Goal: Transaction & Acquisition: Subscribe to service/newsletter

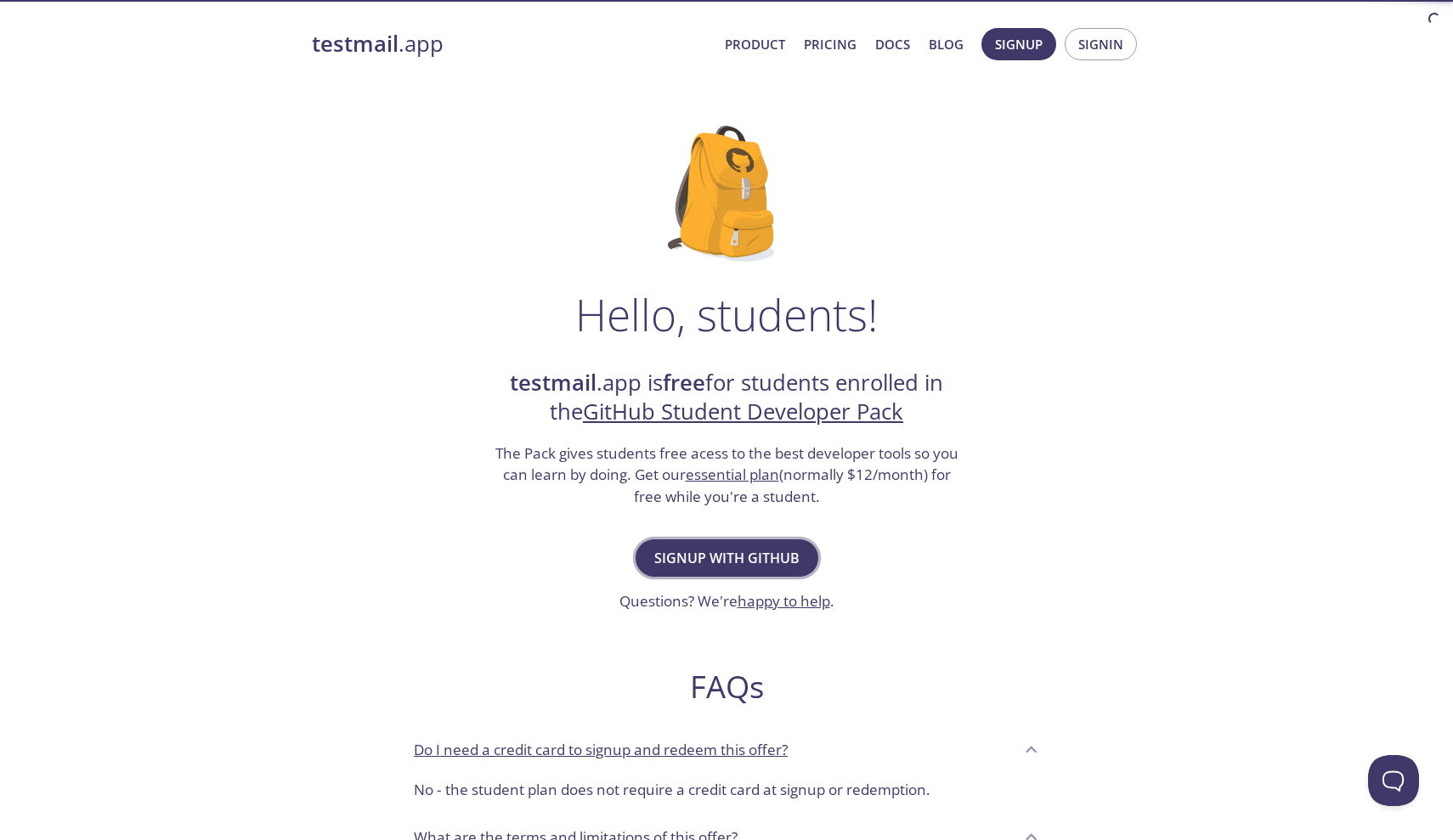
click at [678, 556] on span "Signup with GitHub" at bounding box center [726, 558] width 145 height 24
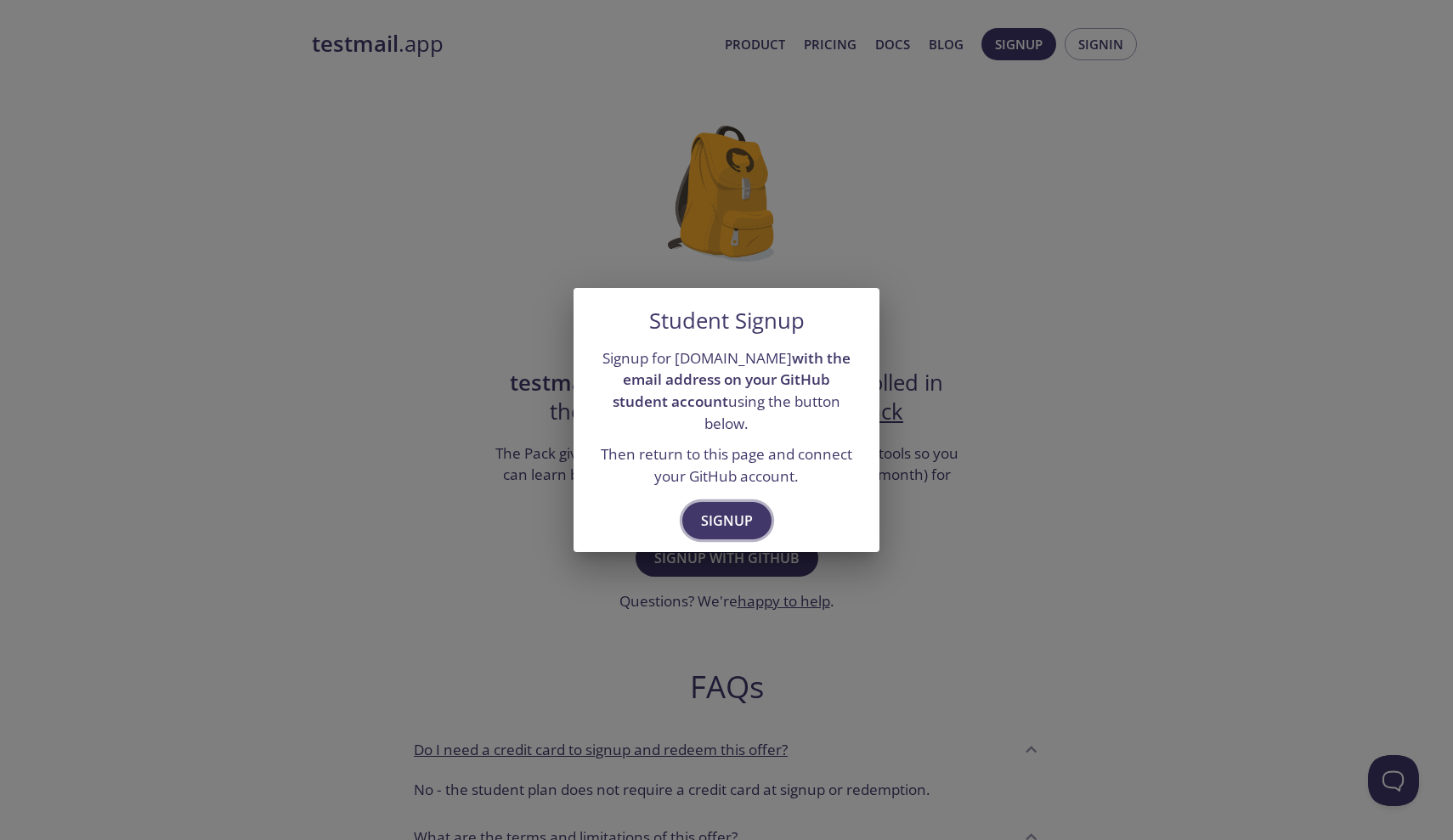
click at [721, 509] on span "Signup" at bounding box center [727, 521] width 52 height 24
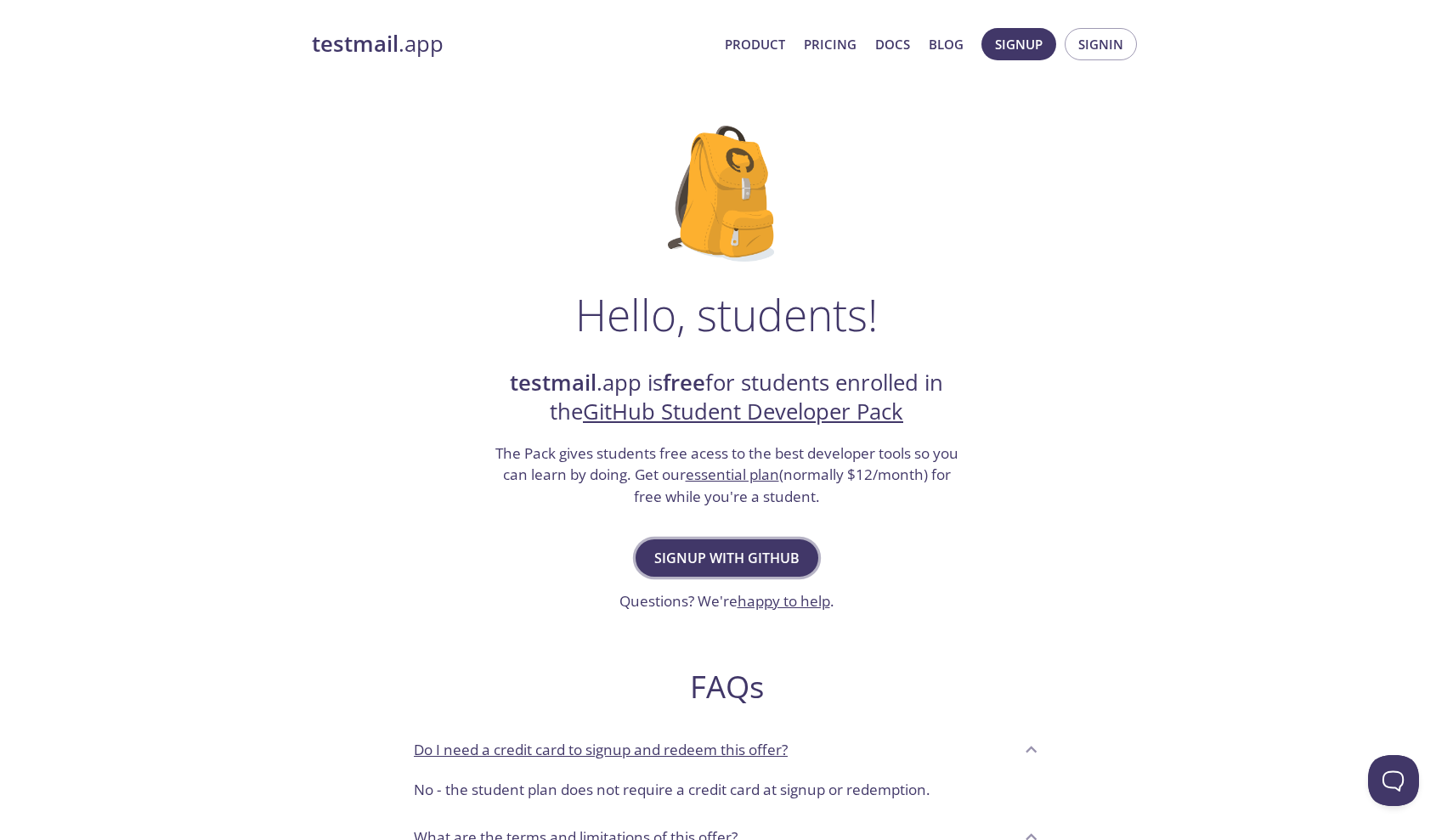
click at [737, 547] on span "Signup with GitHub" at bounding box center [726, 558] width 145 height 24
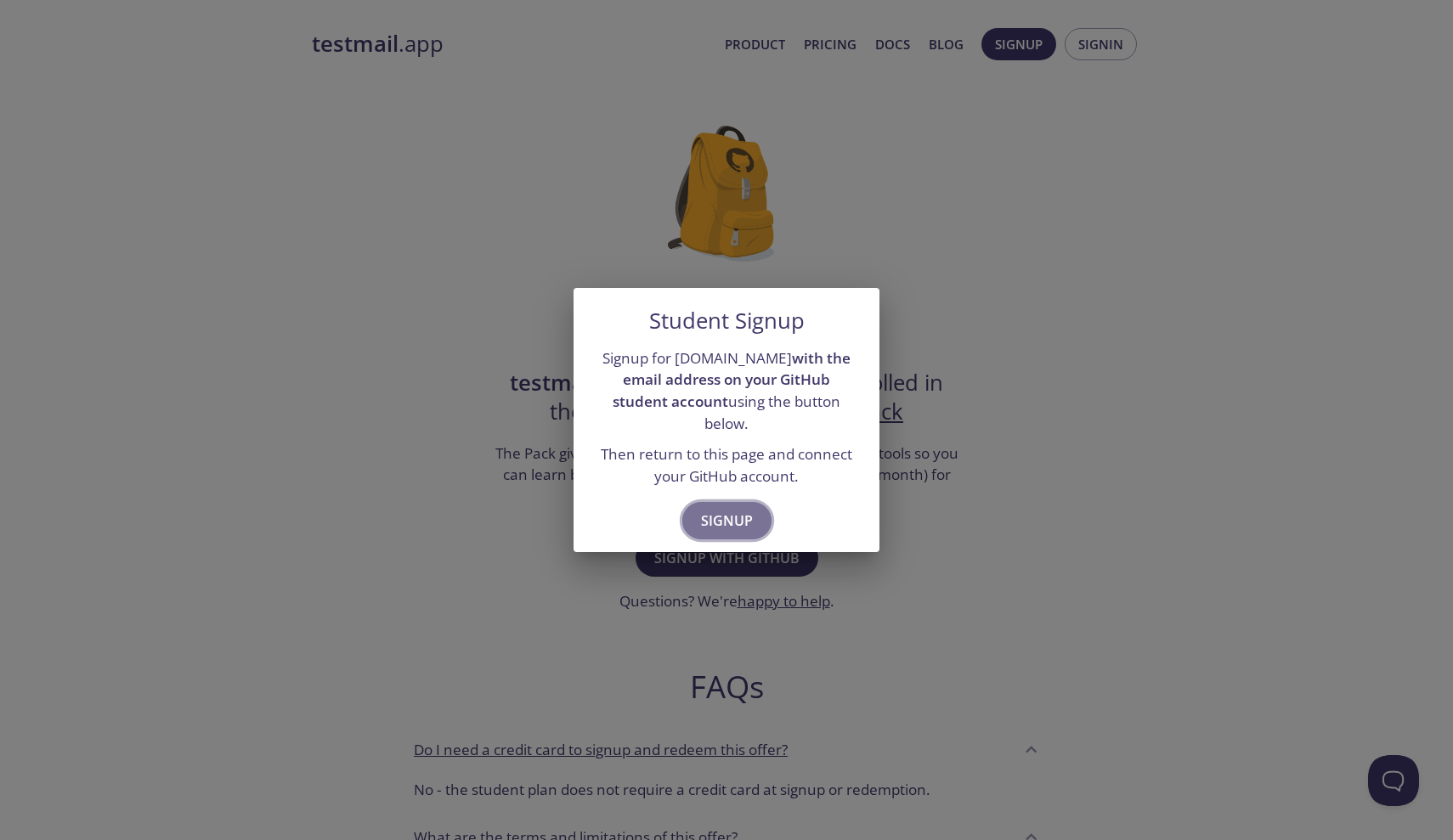
click at [742, 510] on span "Signup" at bounding box center [727, 521] width 52 height 24
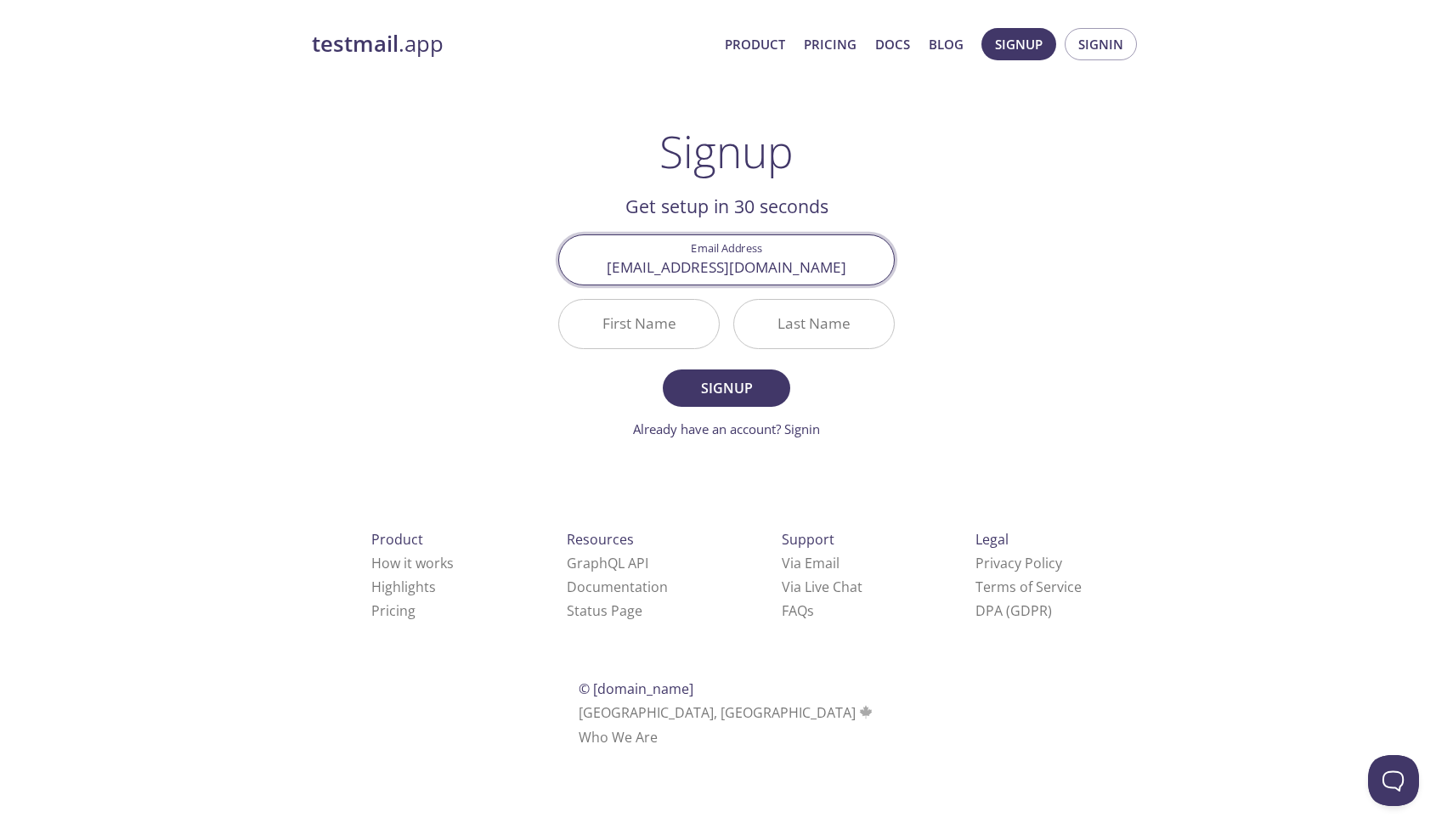
type input "[EMAIL_ADDRESS][DOMAIN_NAME]"
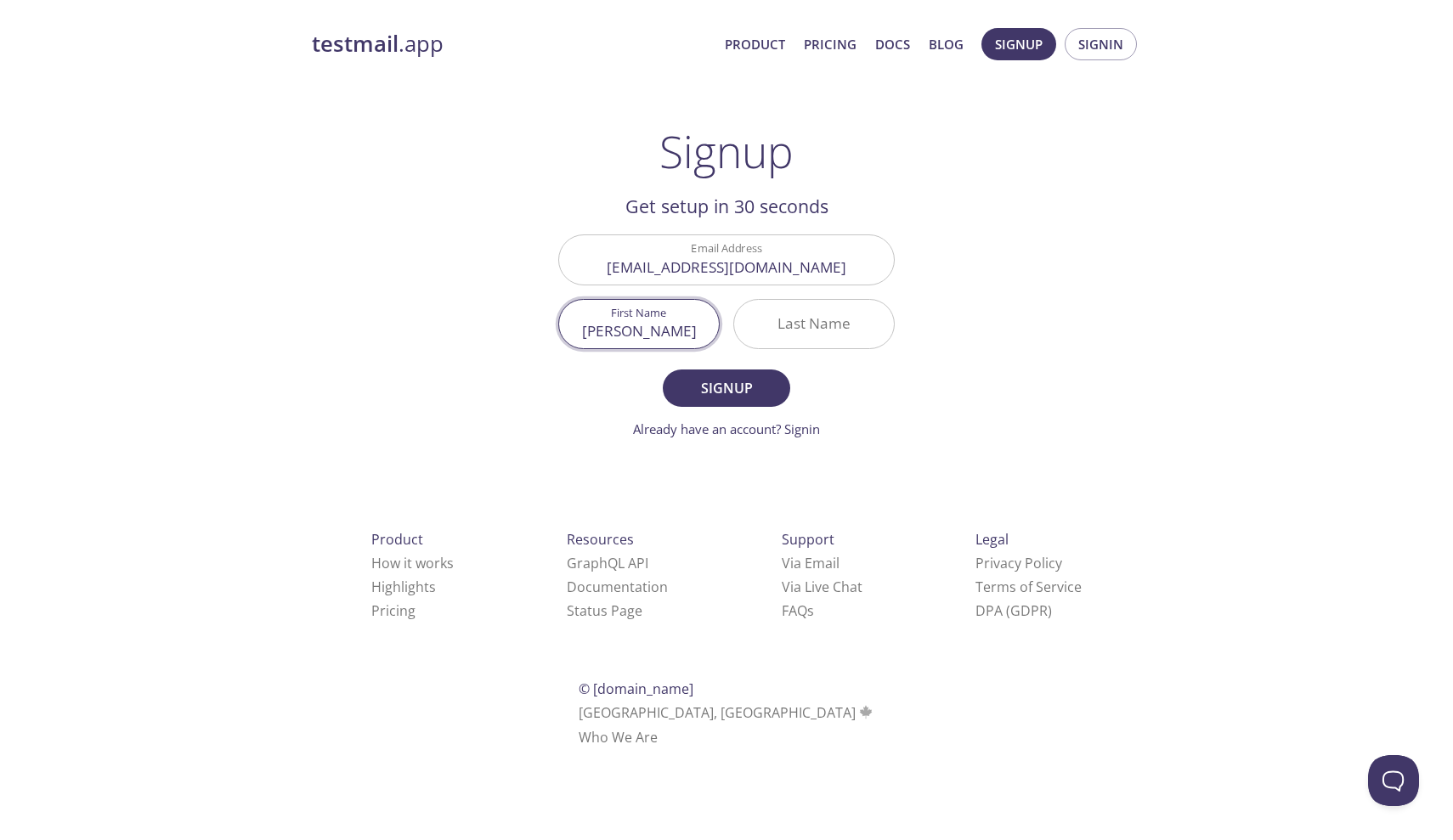
type input "[PERSON_NAME]"
type input "Mazhar"
click at [771, 395] on span "Signup" at bounding box center [727, 387] width 90 height 24
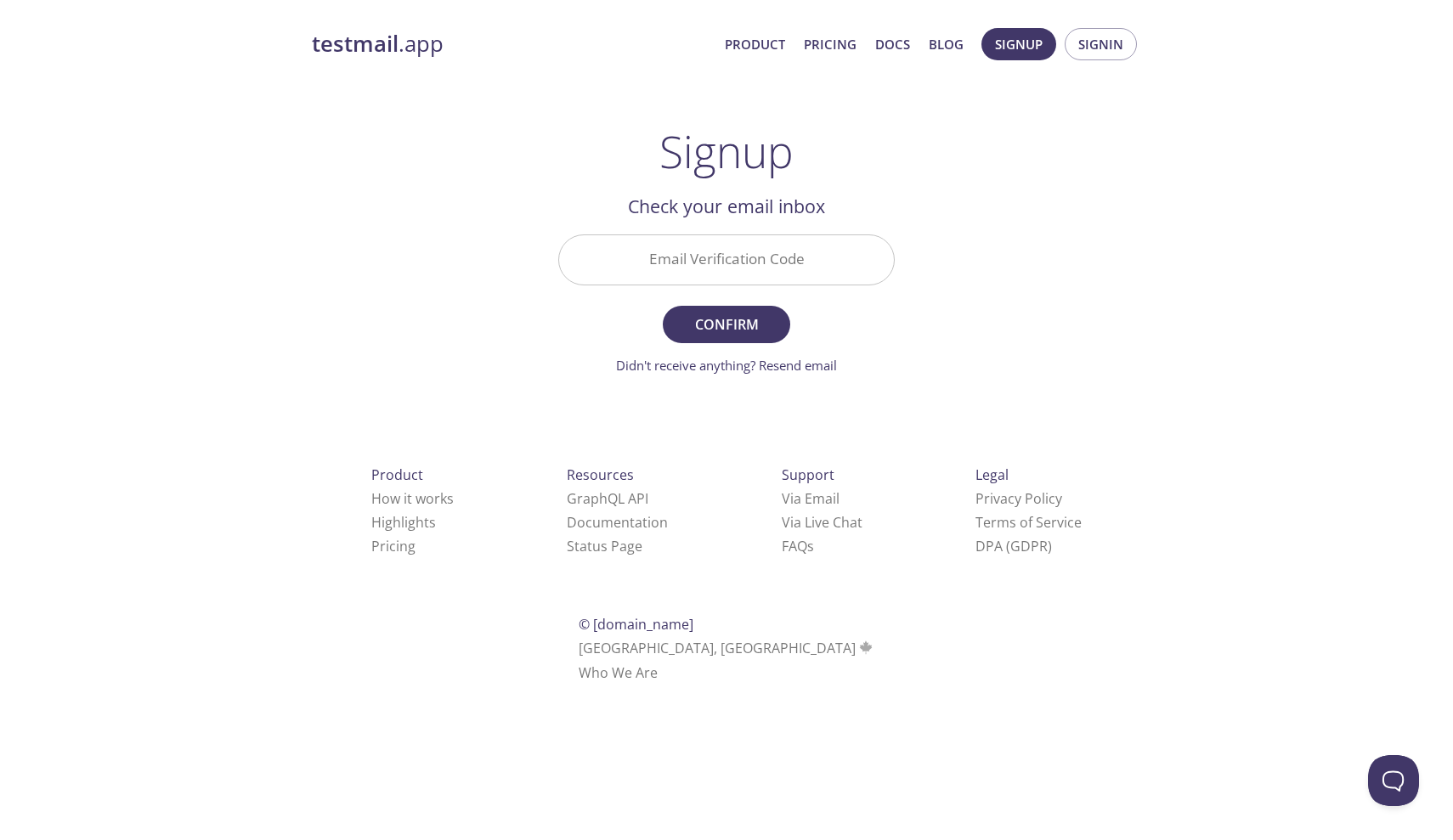
click at [785, 254] on input "Email Verification Code" at bounding box center [726, 259] width 335 height 48
paste input "81UDZAY"
type input "81UDZAY"
click at [760, 337] on button "Confirm" at bounding box center [726, 324] width 128 height 37
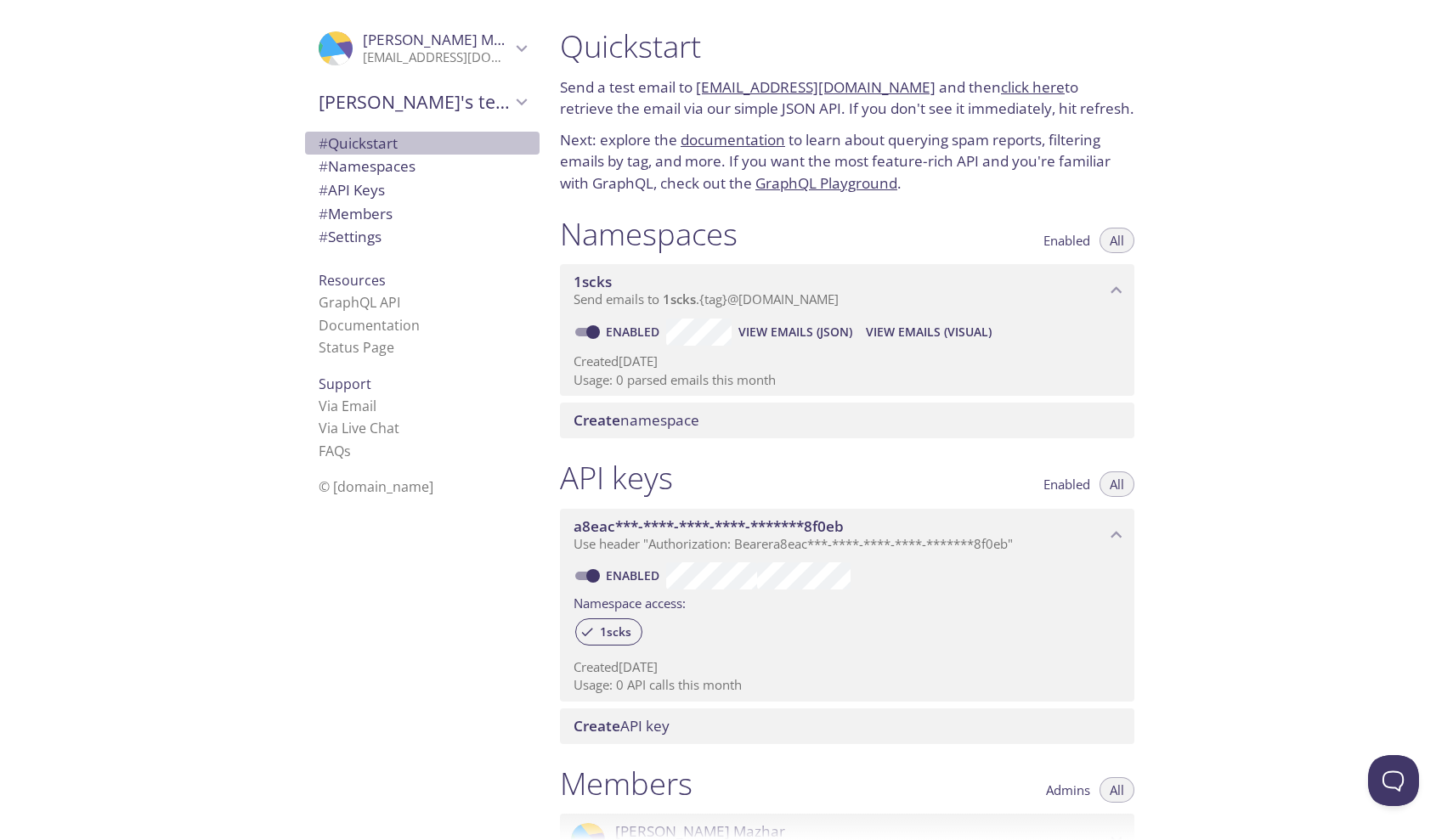
click at [449, 138] on span "# Quickstart" at bounding box center [422, 143] width 207 height 22
click at [754, 86] on link "[EMAIL_ADDRESS][DOMAIN_NAME]" at bounding box center [816, 87] width 240 height 19
click at [1009, 91] on link "click here" at bounding box center [1033, 87] width 63 height 19
click at [875, 84] on link "[EMAIL_ADDRESS][DOMAIN_NAME]" at bounding box center [816, 87] width 240 height 19
click at [1010, 86] on link "click here" at bounding box center [1033, 87] width 63 height 19
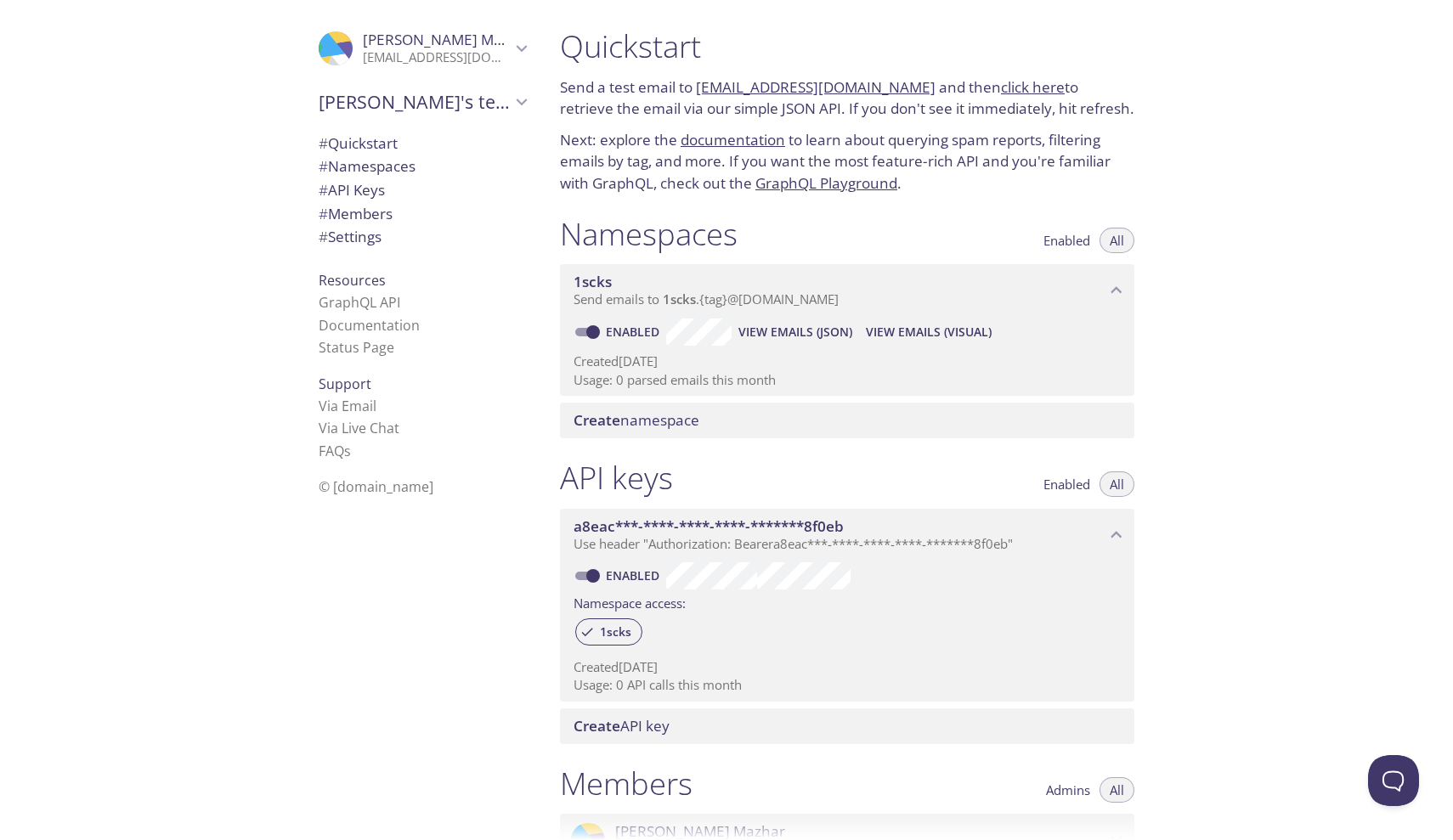
click at [423, 171] on span "# Namespaces" at bounding box center [422, 166] width 207 height 22
click at [793, 322] on span "View Emails (JSON)" at bounding box center [795, 332] width 114 height 20
click at [936, 322] on span "View Emails (Visual)" at bounding box center [928, 332] width 126 height 20
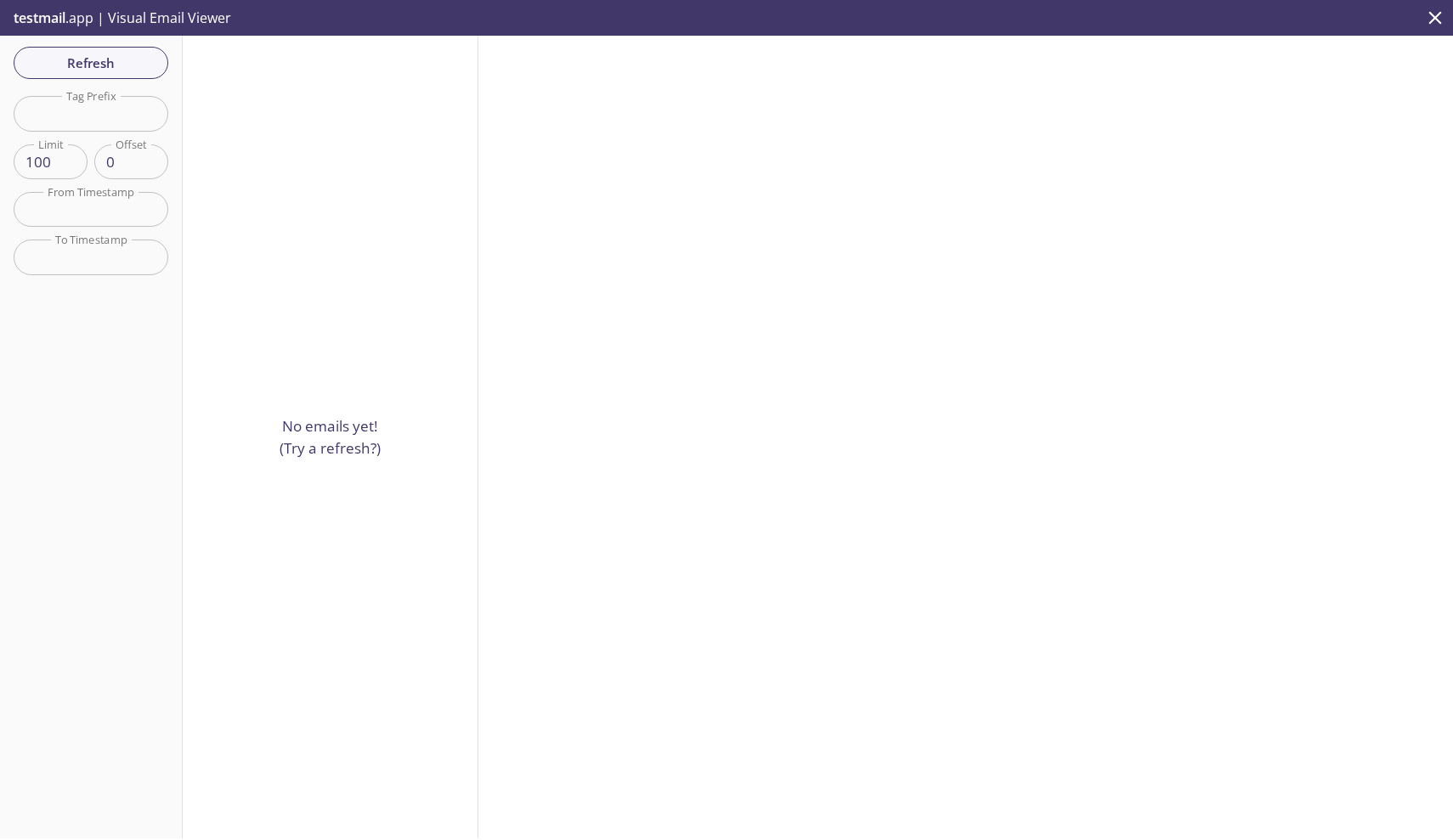
click at [1439, 13] on icon "close" at bounding box center [1435, 17] width 12 height 12
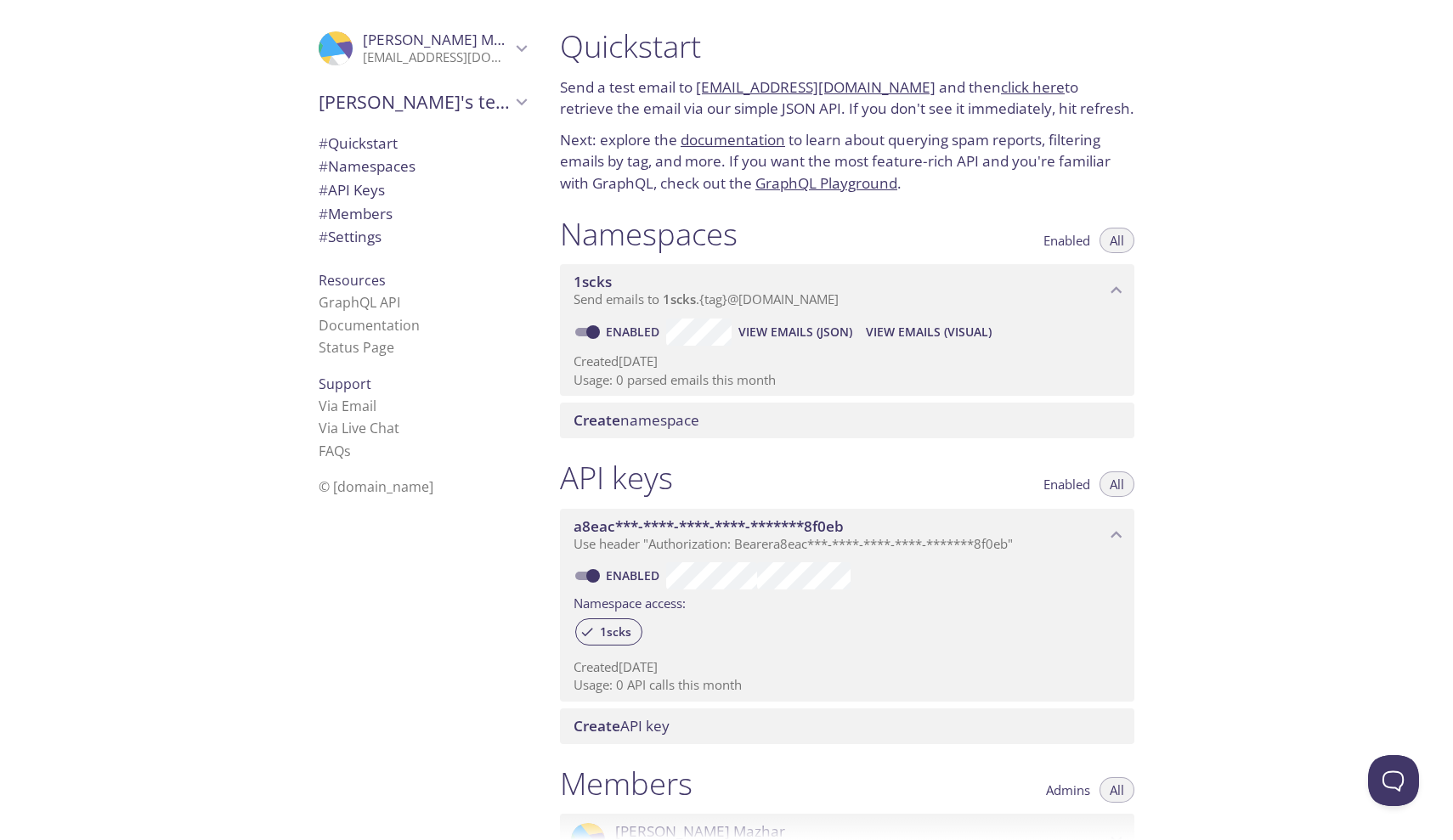
click at [885, 89] on link "[EMAIL_ADDRESS][DOMAIN_NAME]" at bounding box center [816, 87] width 240 height 19
click at [1018, 85] on link "click here" at bounding box center [1033, 87] width 63 height 19
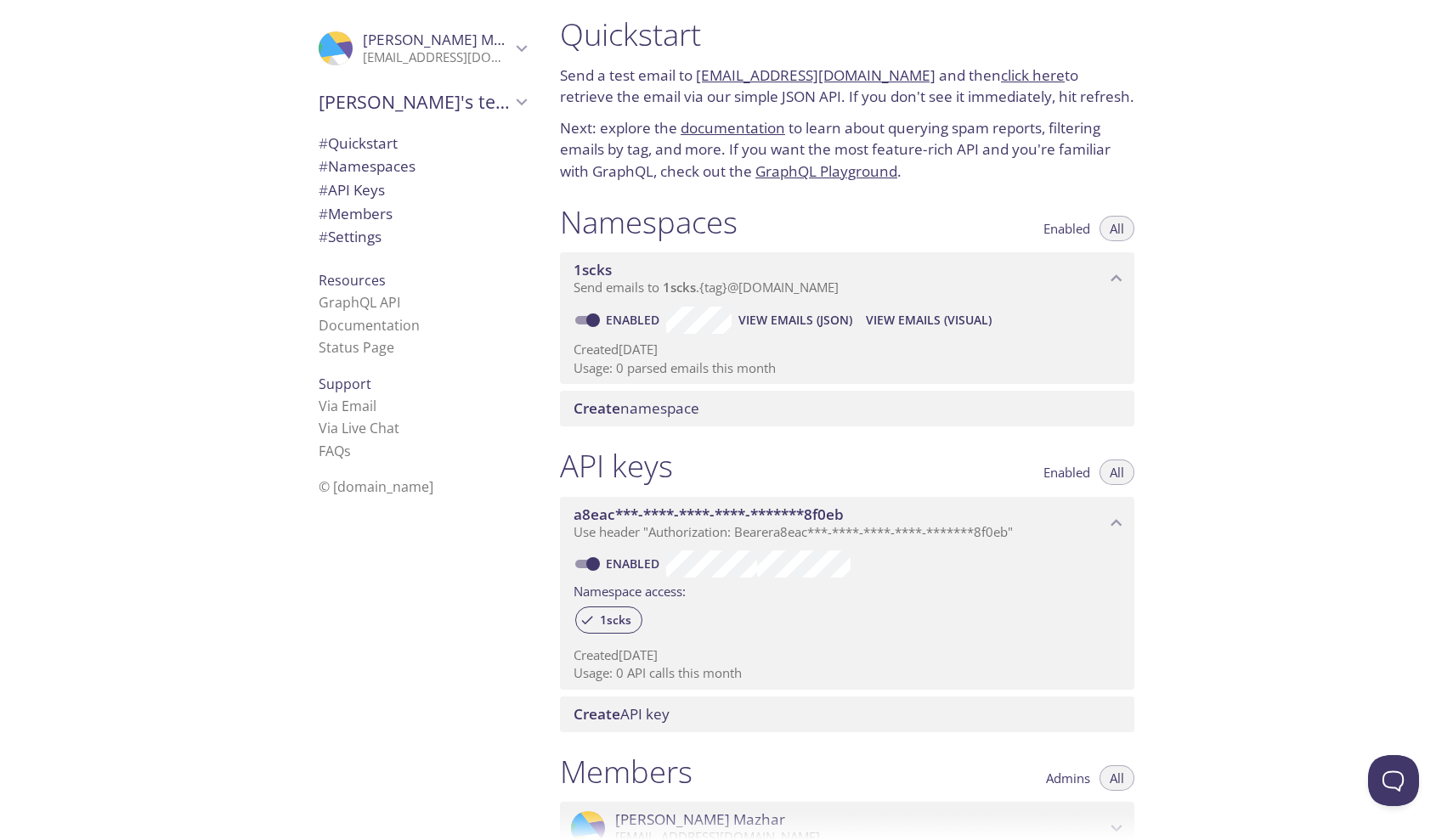
scroll to position [26, 0]
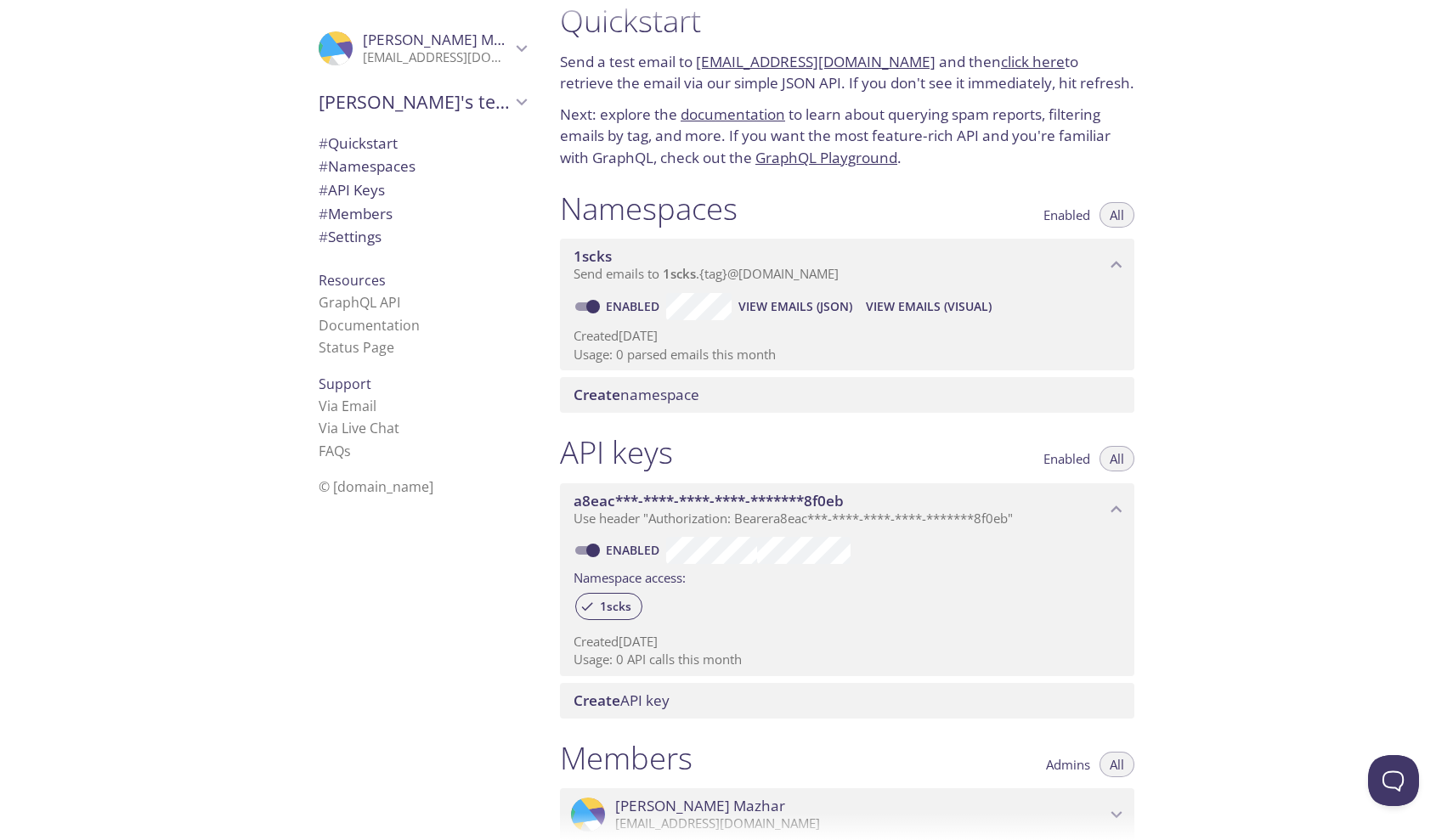
click at [799, 329] on p "Created 9 Oct 2025" at bounding box center [847, 336] width 548 height 18
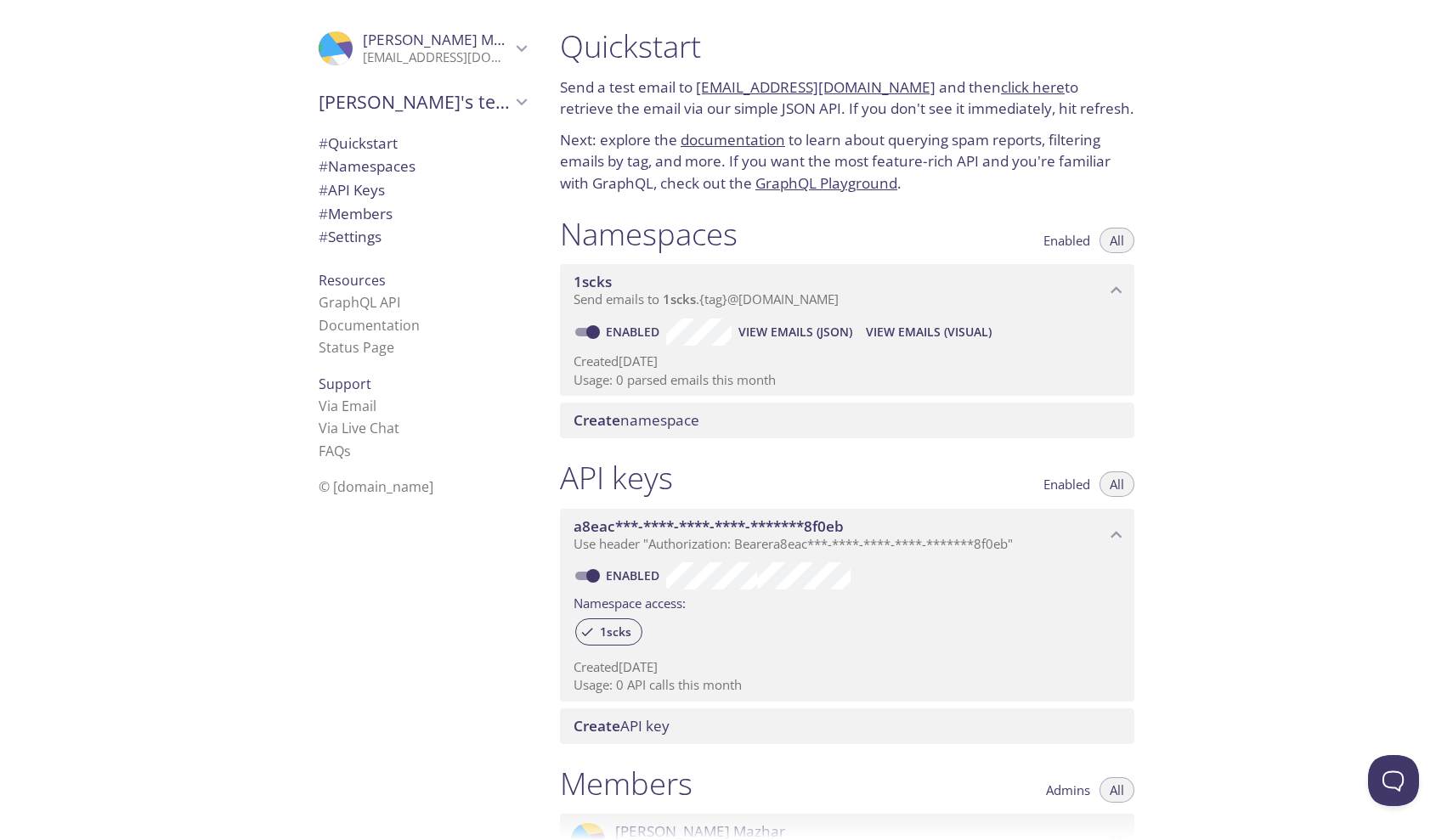
scroll to position [-1, 0]
click at [738, 133] on link "documentation" at bounding box center [733, 140] width 105 height 19
click at [798, 322] on span "View Emails (JSON)" at bounding box center [795, 332] width 114 height 20
drag, startPoint x: 694, startPoint y: 82, endPoint x: 900, endPoint y: 93, distance: 206.3
click at [900, 93] on p "Send a test email to 1scks.test@inbox.testmail.app and then click here to retri…" at bounding box center [847, 98] width 574 height 43
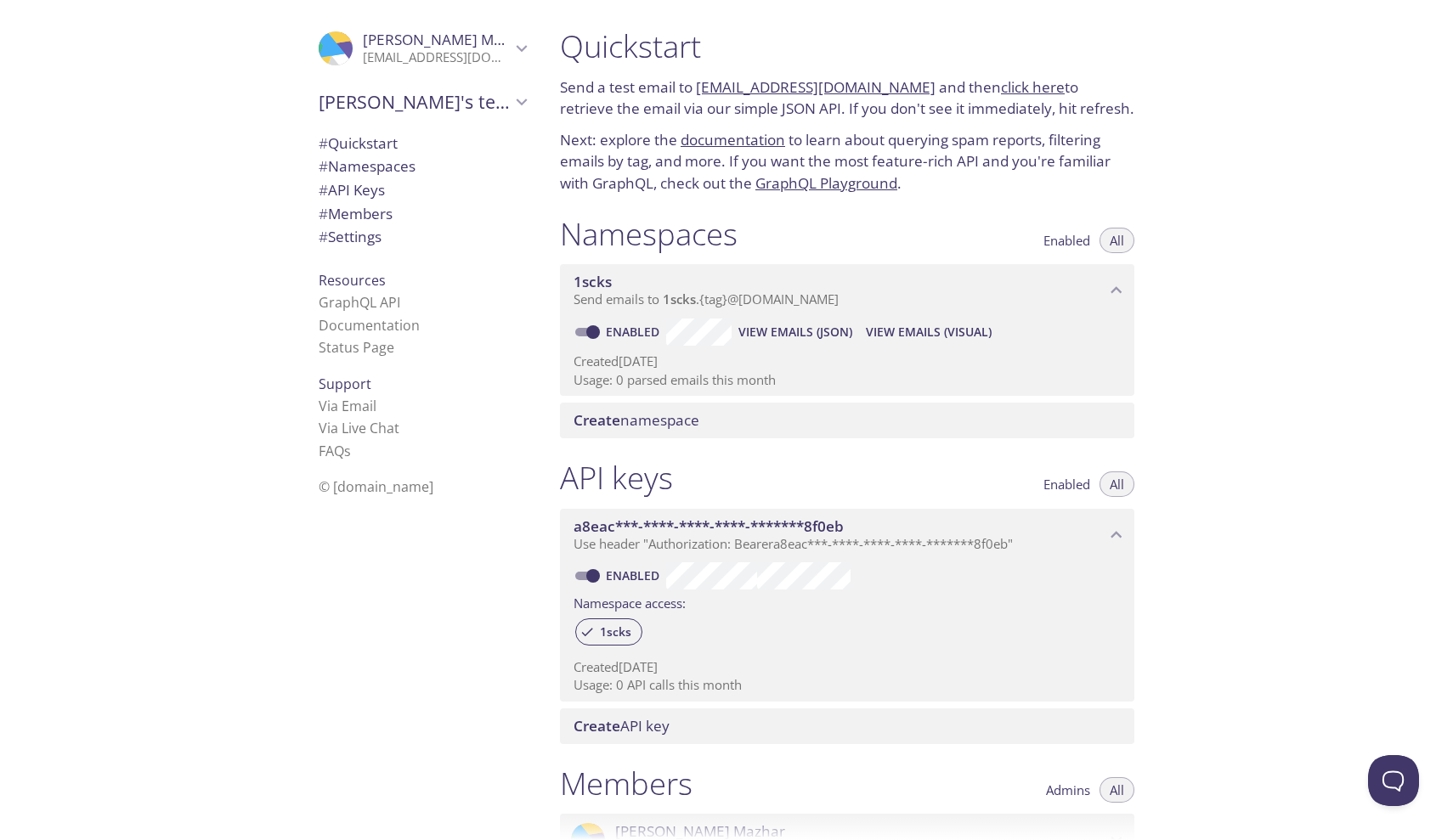
copy p "[EMAIL_ADDRESS][DOMAIN_NAME]"
click at [946, 222] on div "Namespaces Enabled All" at bounding box center [847, 236] width 574 height 42
click at [762, 322] on span "View Emails (JSON)" at bounding box center [795, 332] width 114 height 20
click at [930, 322] on span "View Emails (Visual)" at bounding box center [928, 332] width 126 height 20
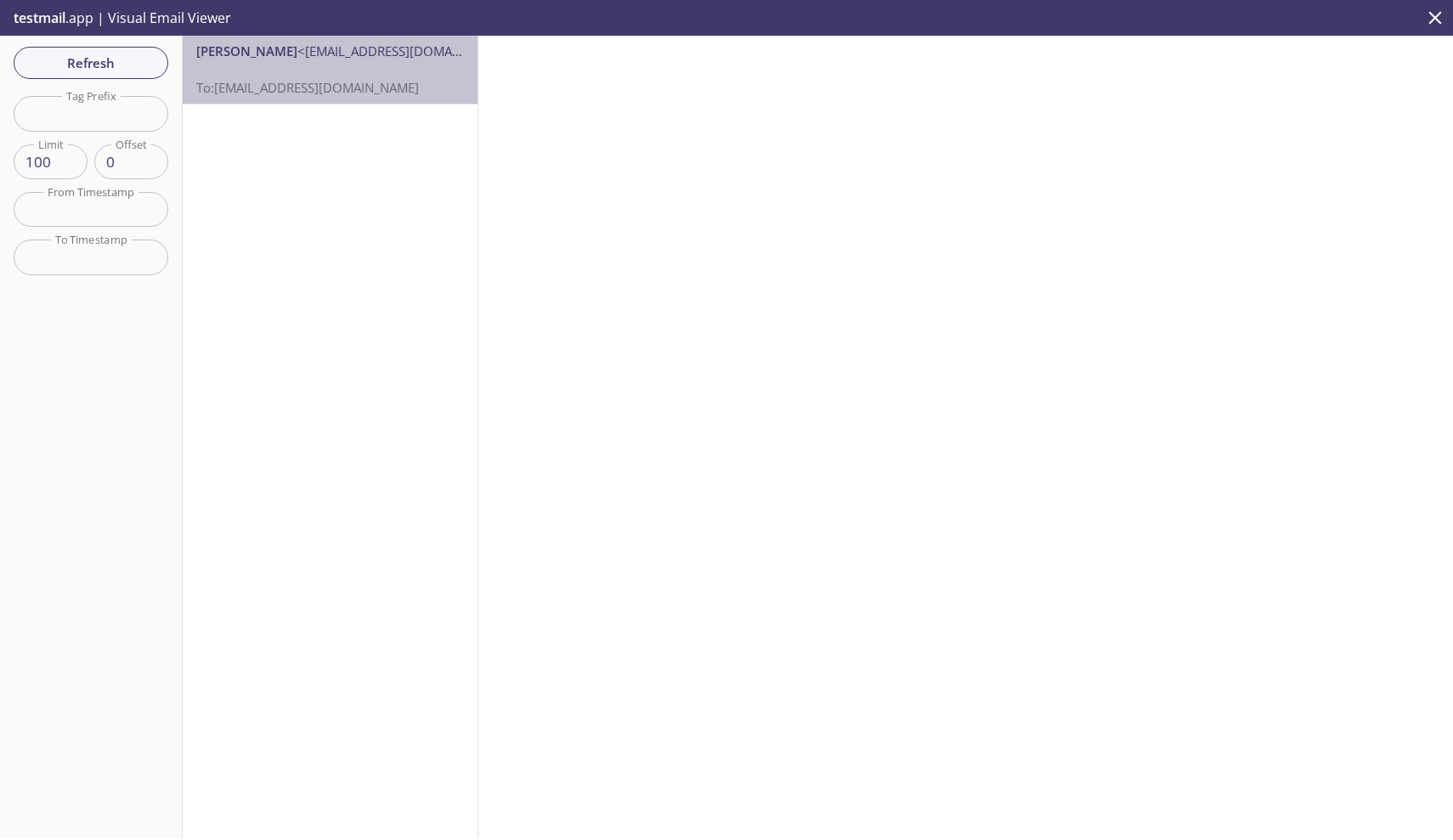
click at [417, 86] on p "To: 1scks.test@inbox.testmail.app" at bounding box center [330, 79] width 268 height 36
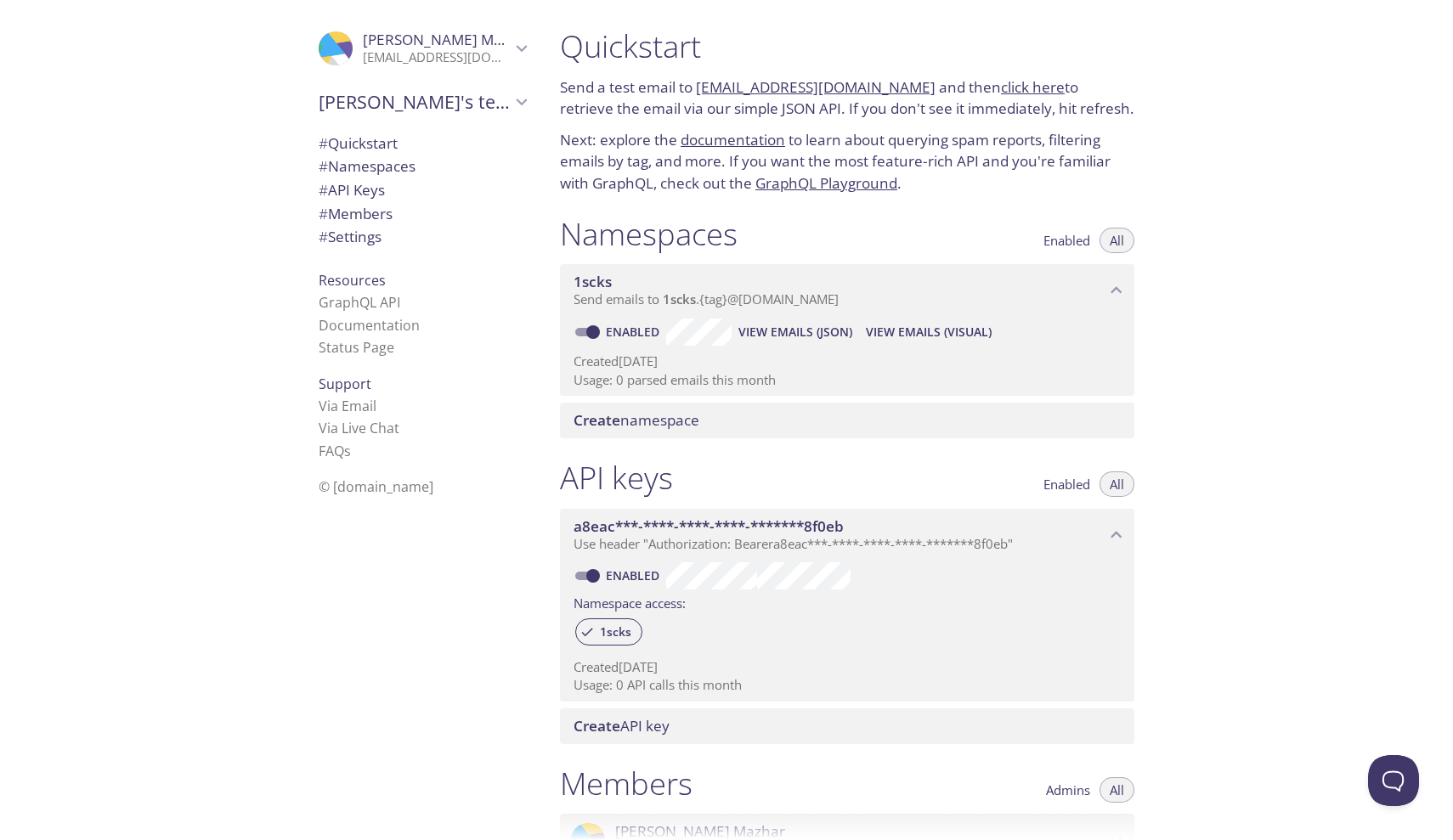
click at [1001, 89] on link "click here" at bounding box center [1033, 87] width 63 height 19
click at [846, 187] on link "GraphQL Playground" at bounding box center [827, 183] width 142 height 19
click at [403, 189] on span "# API Keys" at bounding box center [422, 190] width 207 height 22
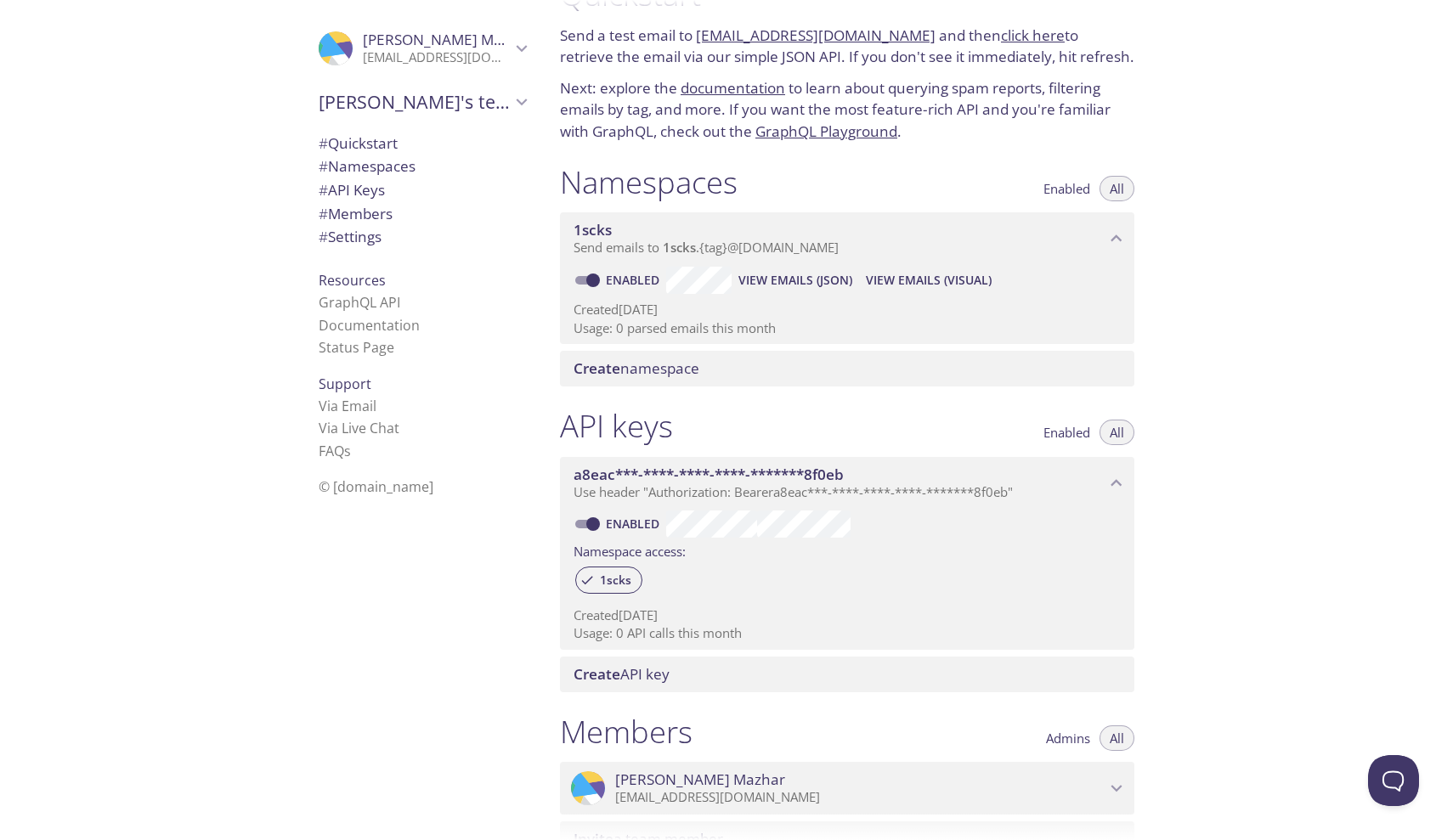
click at [602, 368] on span "Create" at bounding box center [597, 368] width 47 height 19
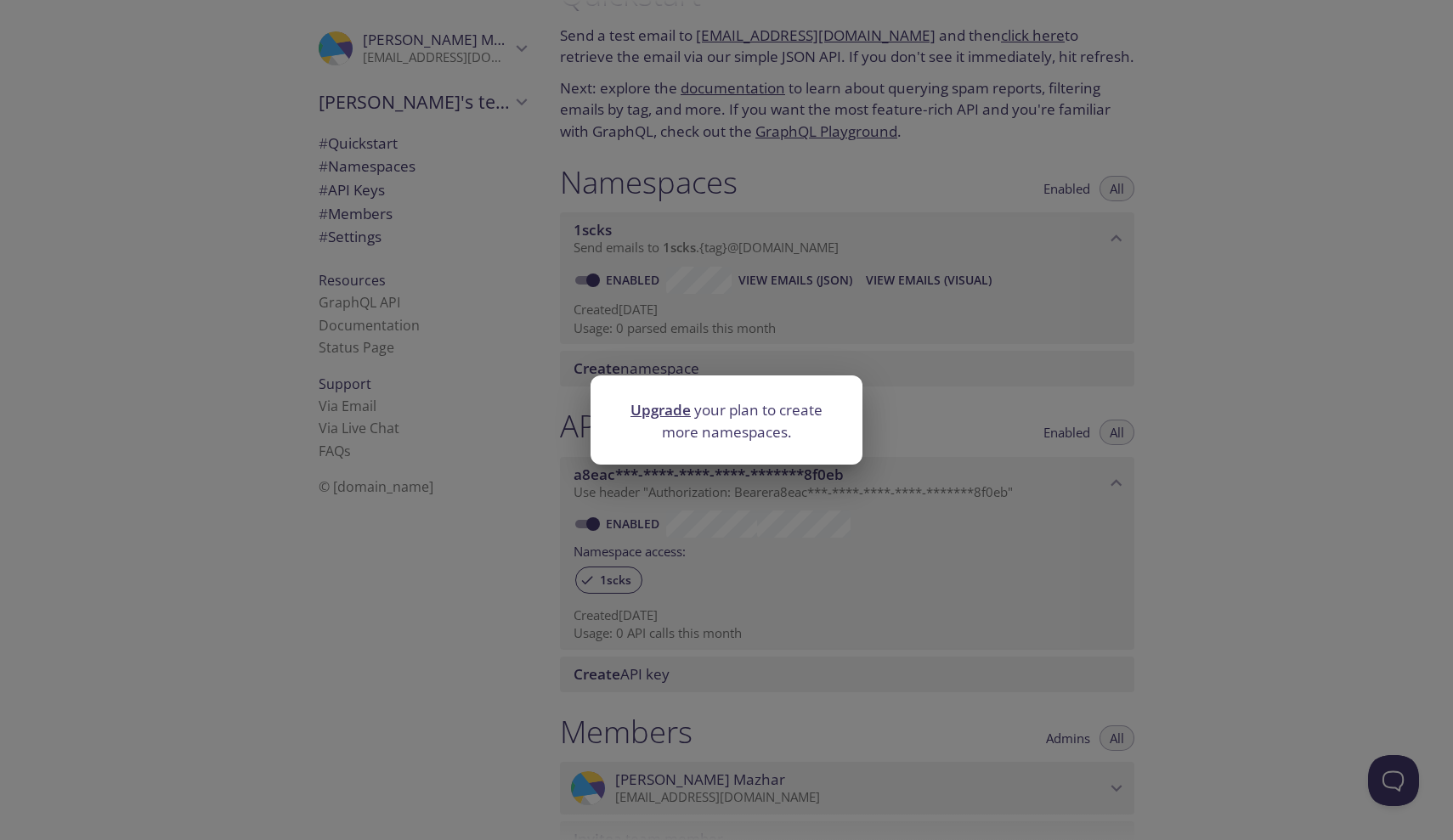
click at [752, 355] on div "Upgrade your plan to create more namespaces." at bounding box center [726, 420] width 1453 height 840
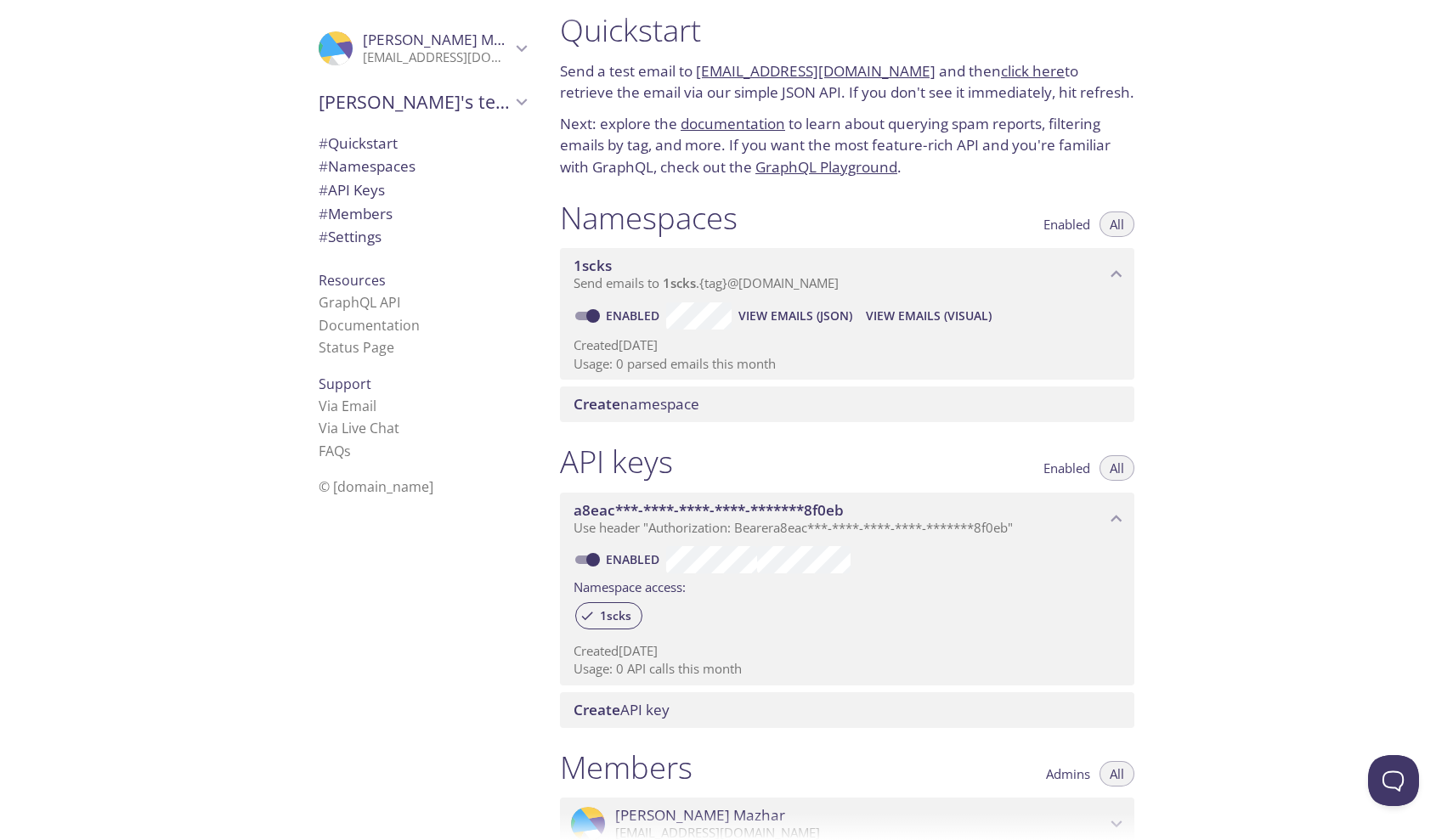
scroll to position [12, 0]
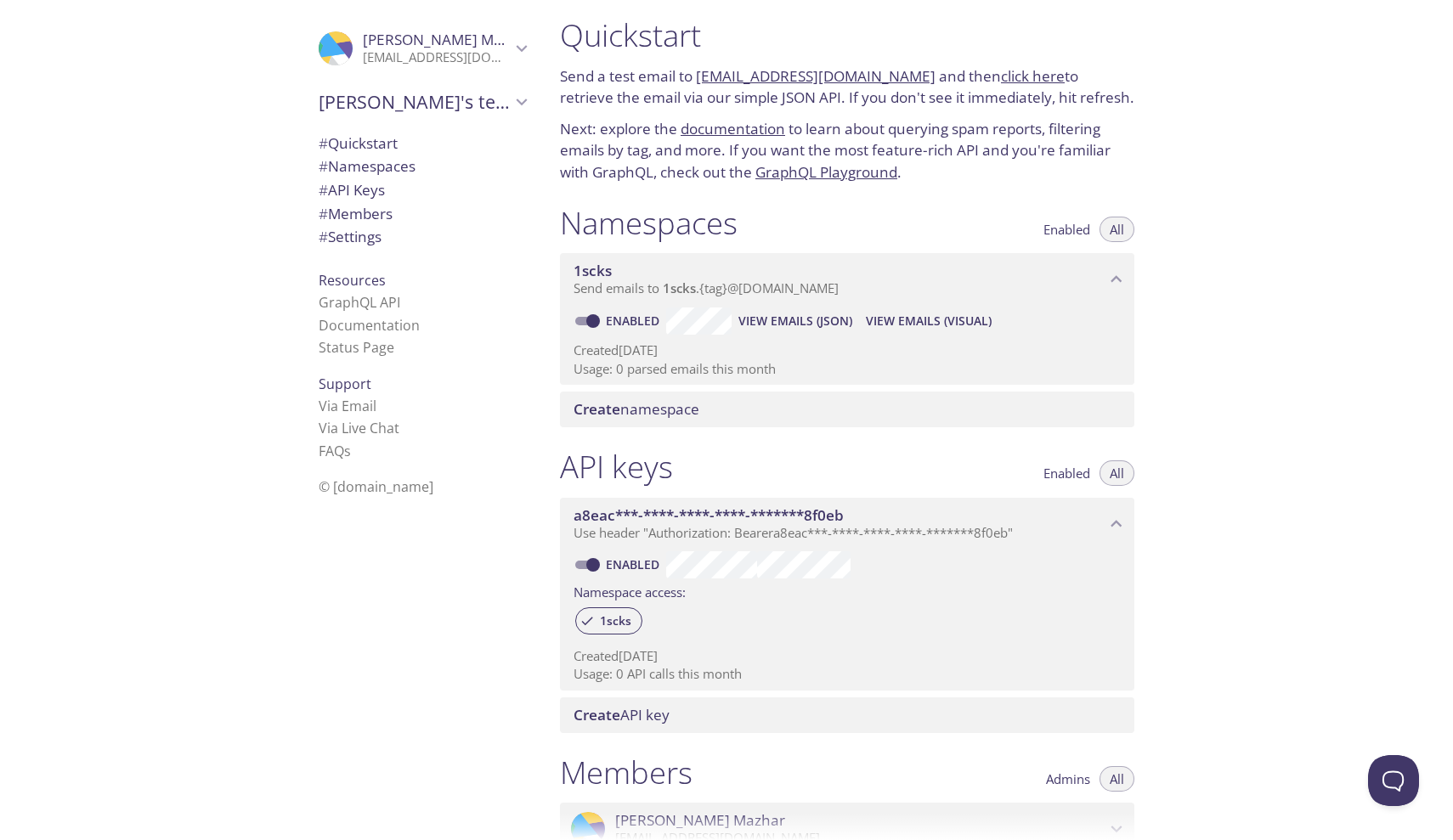
click at [1114, 229] on span "All" at bounding box center [1116, 229] width 14 height 0
click at [1065, 229] on span "Enabled" at bounding box center [1066, 229] width 47 height 0
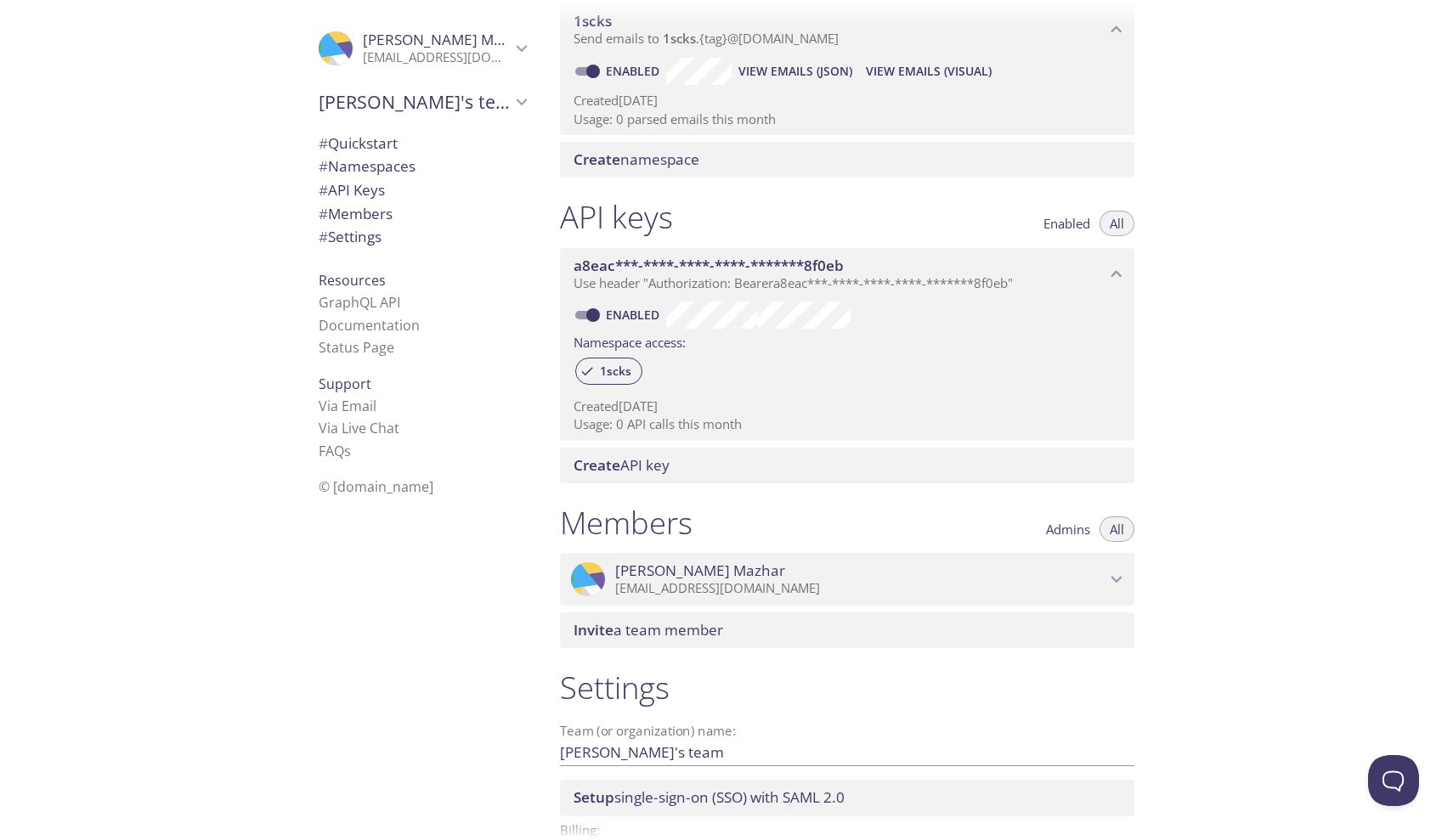
scroll to position [282, 0]
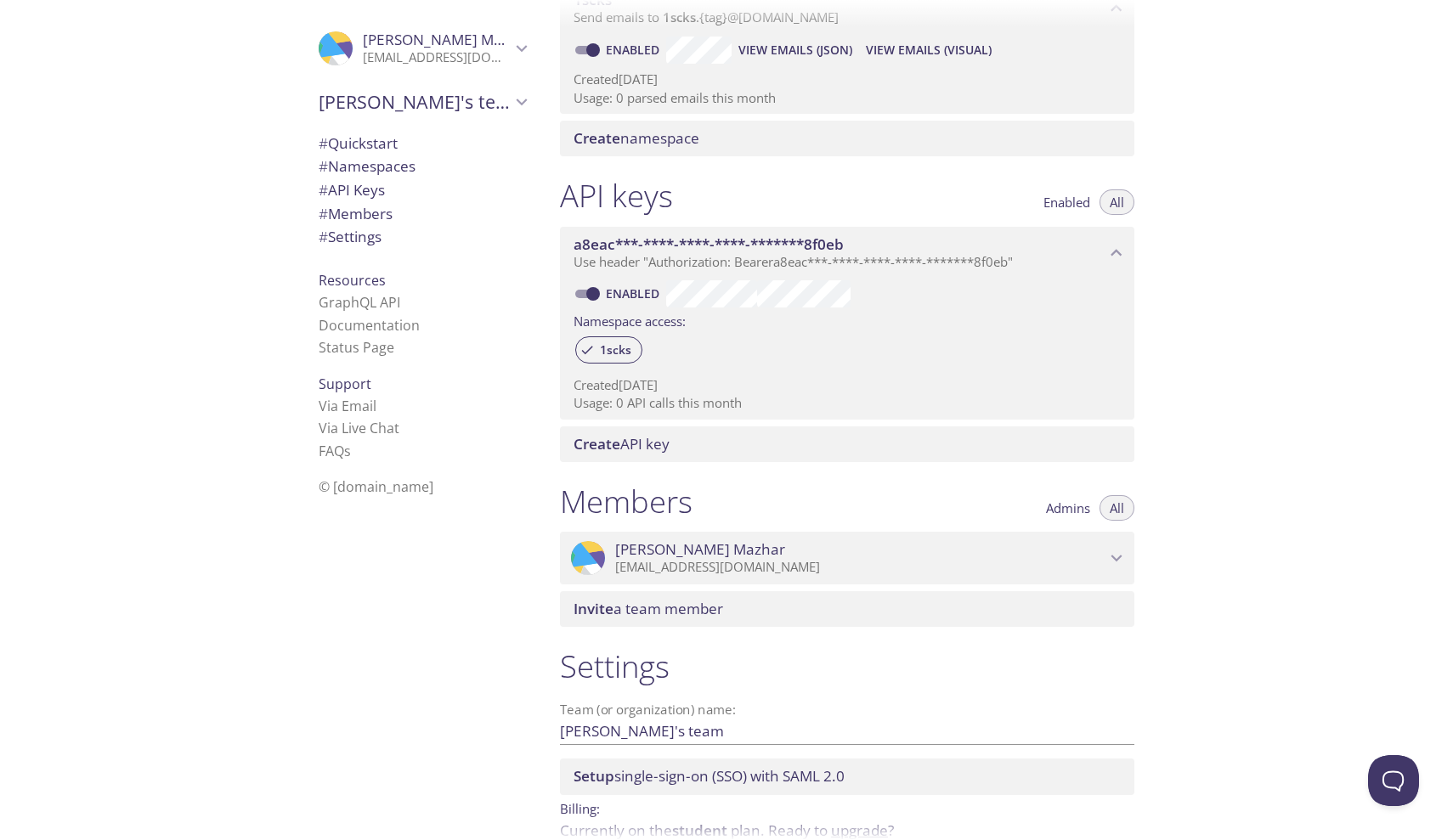
click at [783, 435] on span "Create API key" at bounding box center [851, 444] width 554 height 18
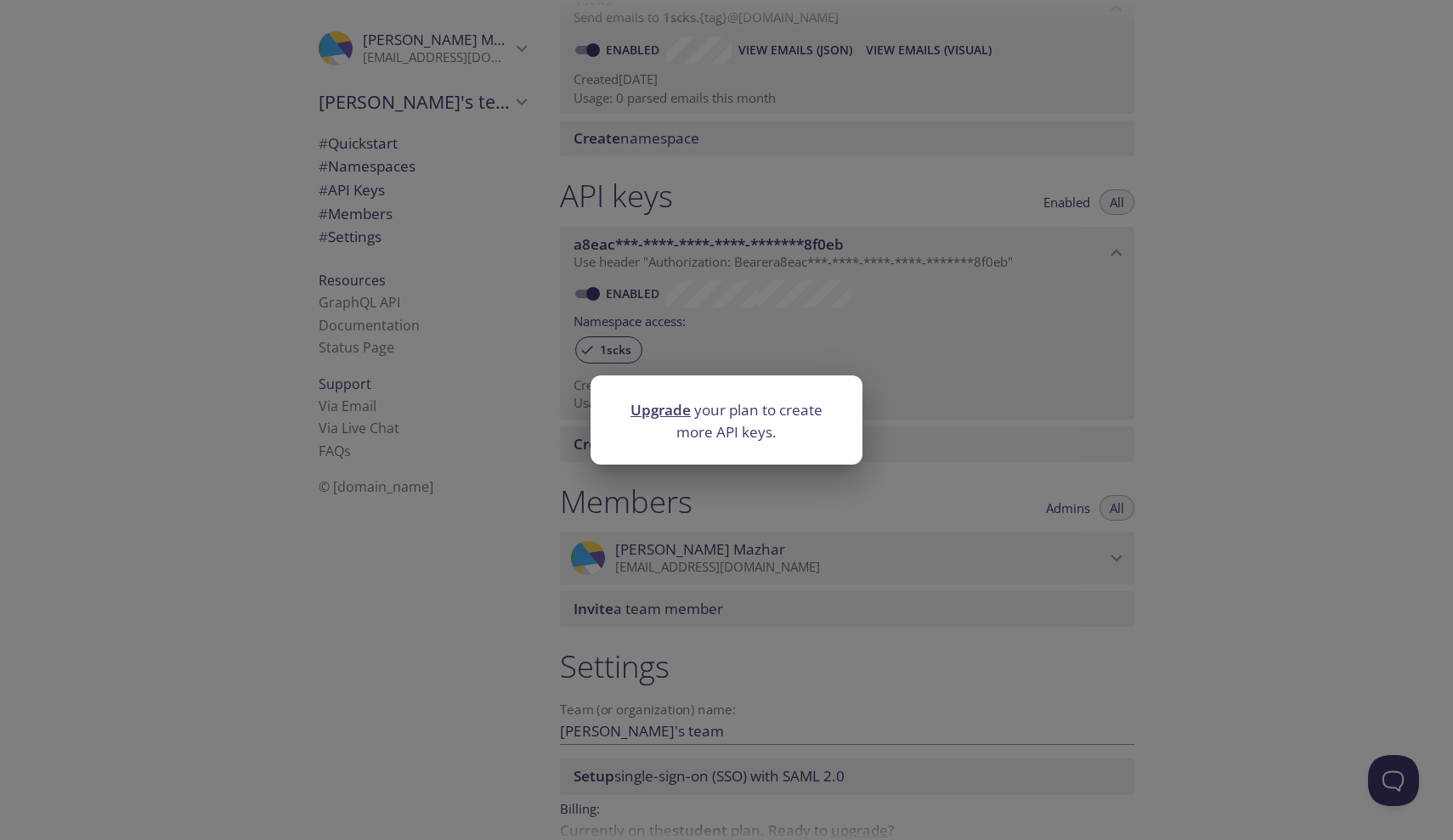
click at [893, 439] on div "Upgrade your plan to create more API keys." at bounding box center [726, 420] width 1453 height 840
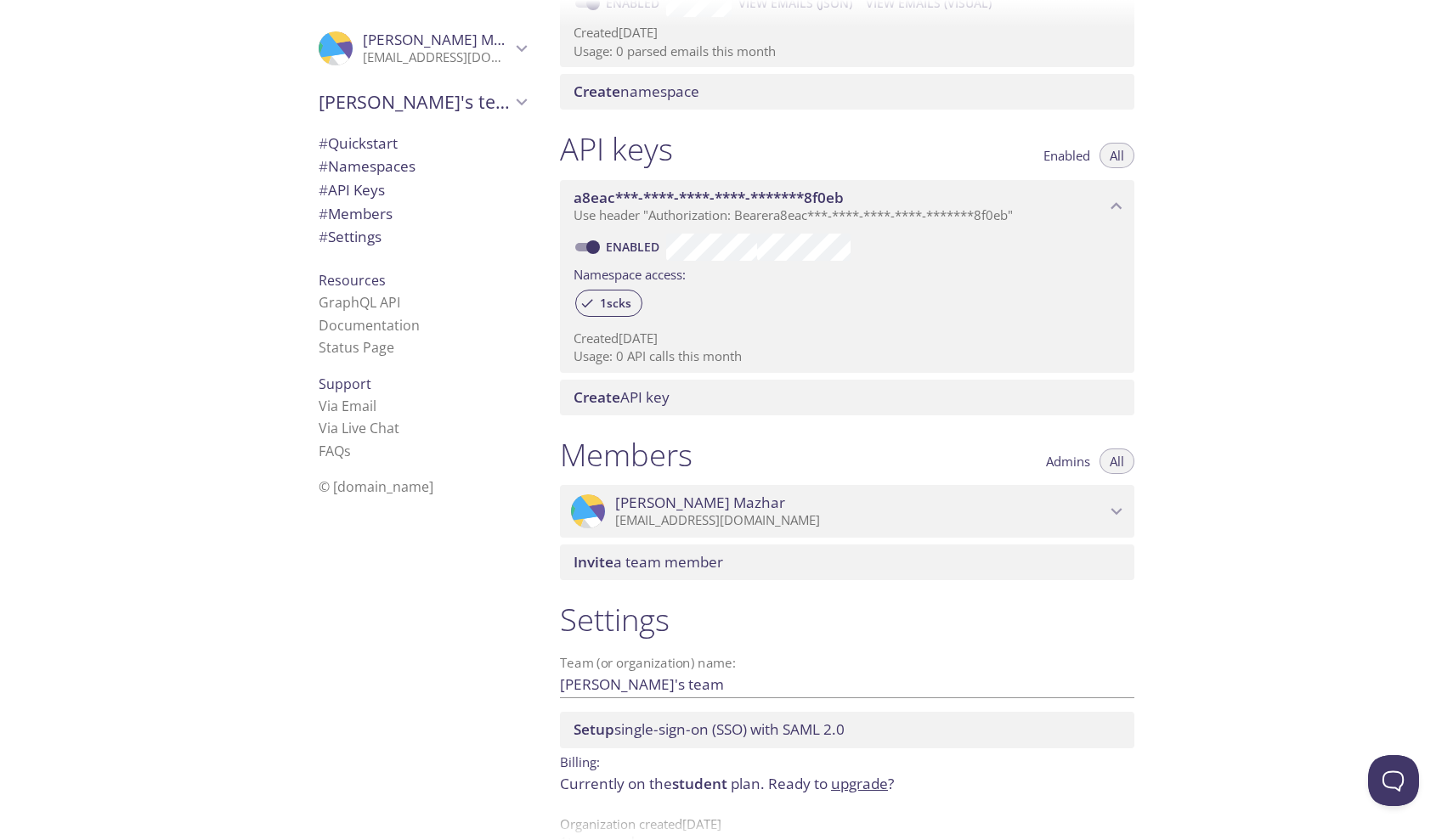
scroll to position [315, 0]
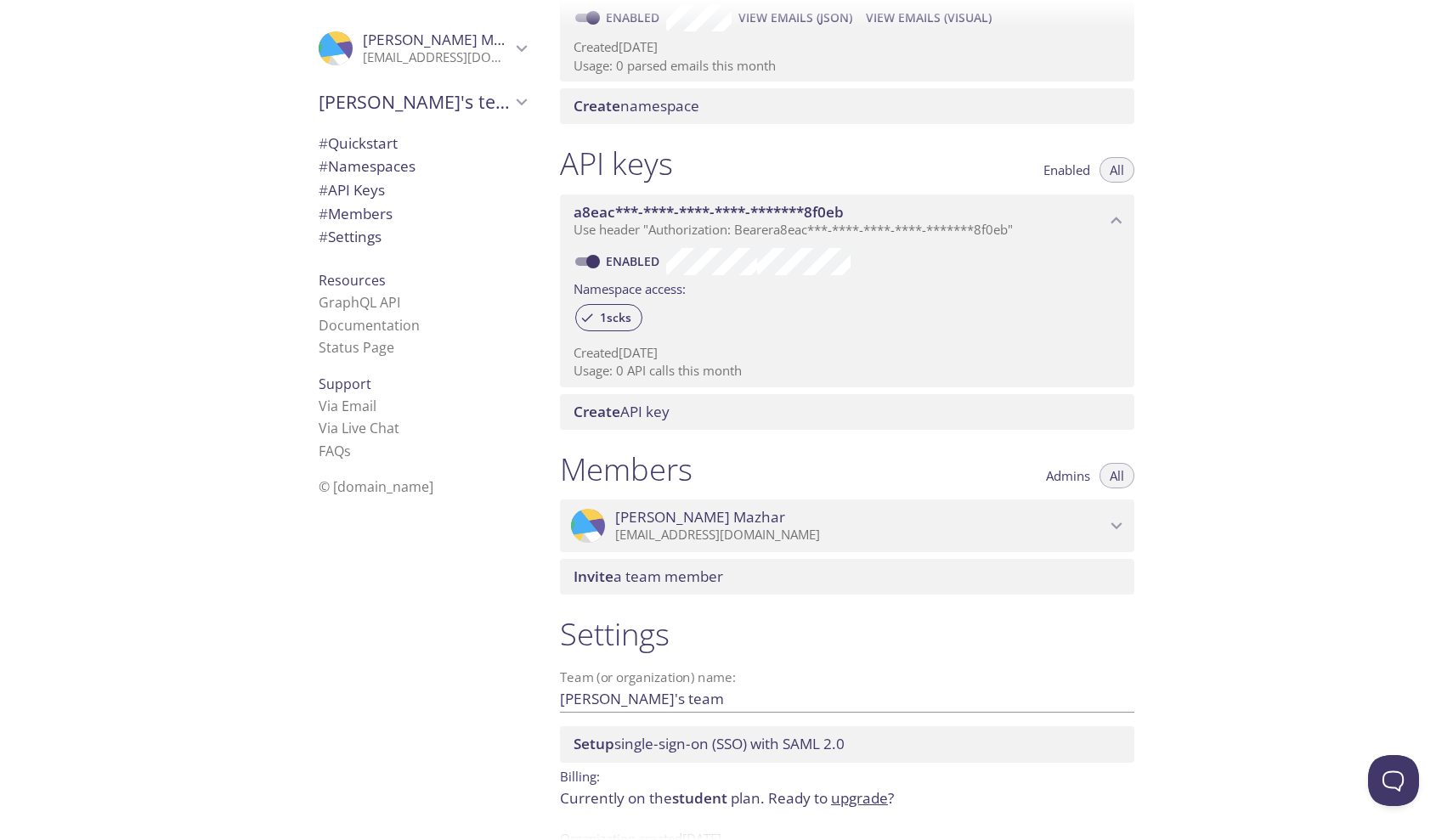
click at [403, 208] on span "# Members" at bounding box center [422, 214] width 207 height 22
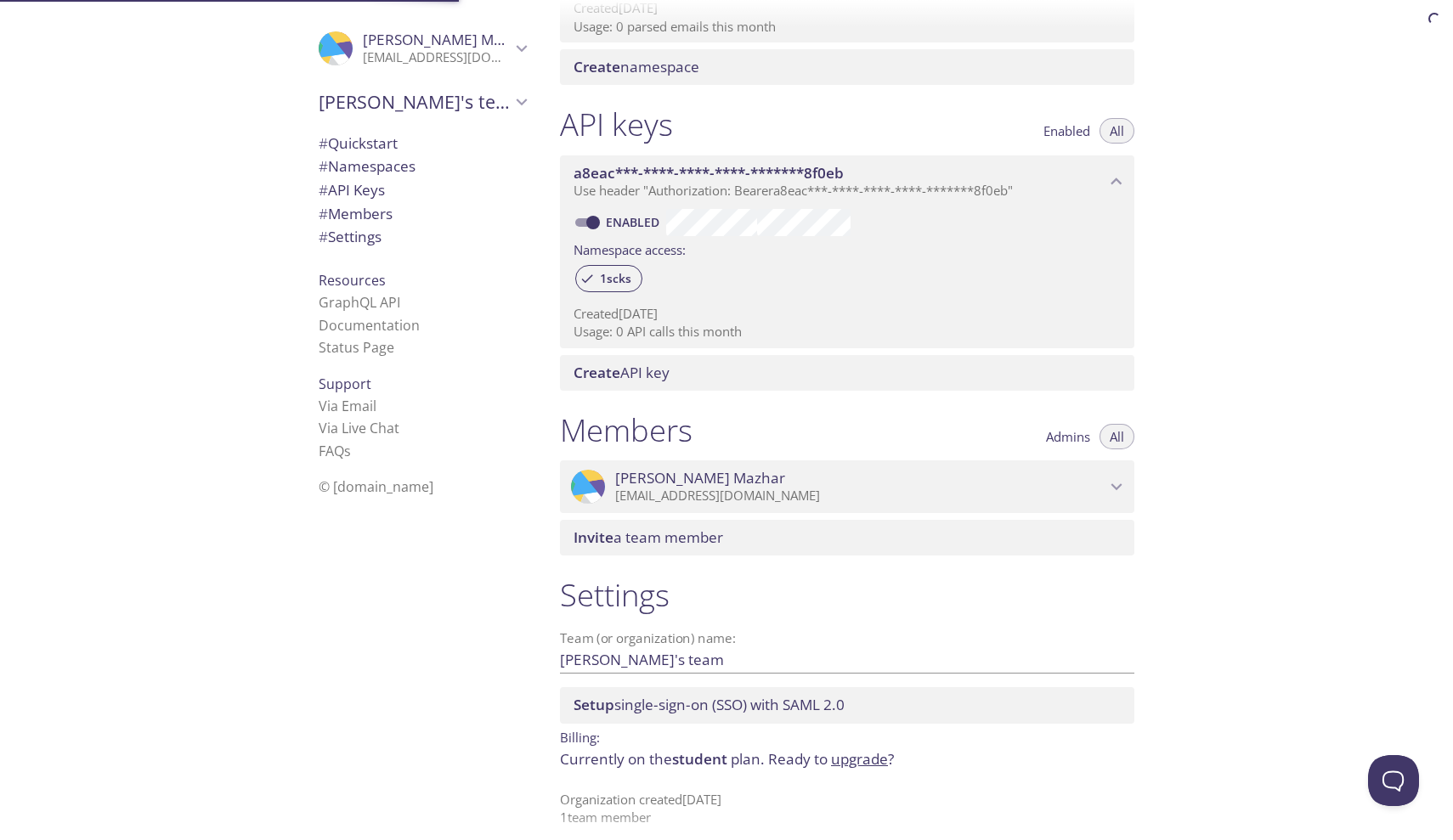
click at [387, 227] on span "# Settings" at bounding box center [422, 237] width 207 height 22
click at [345, 46] on icon "Kareem Mazhar" at bounding box center [315, 64] width 85 height 47
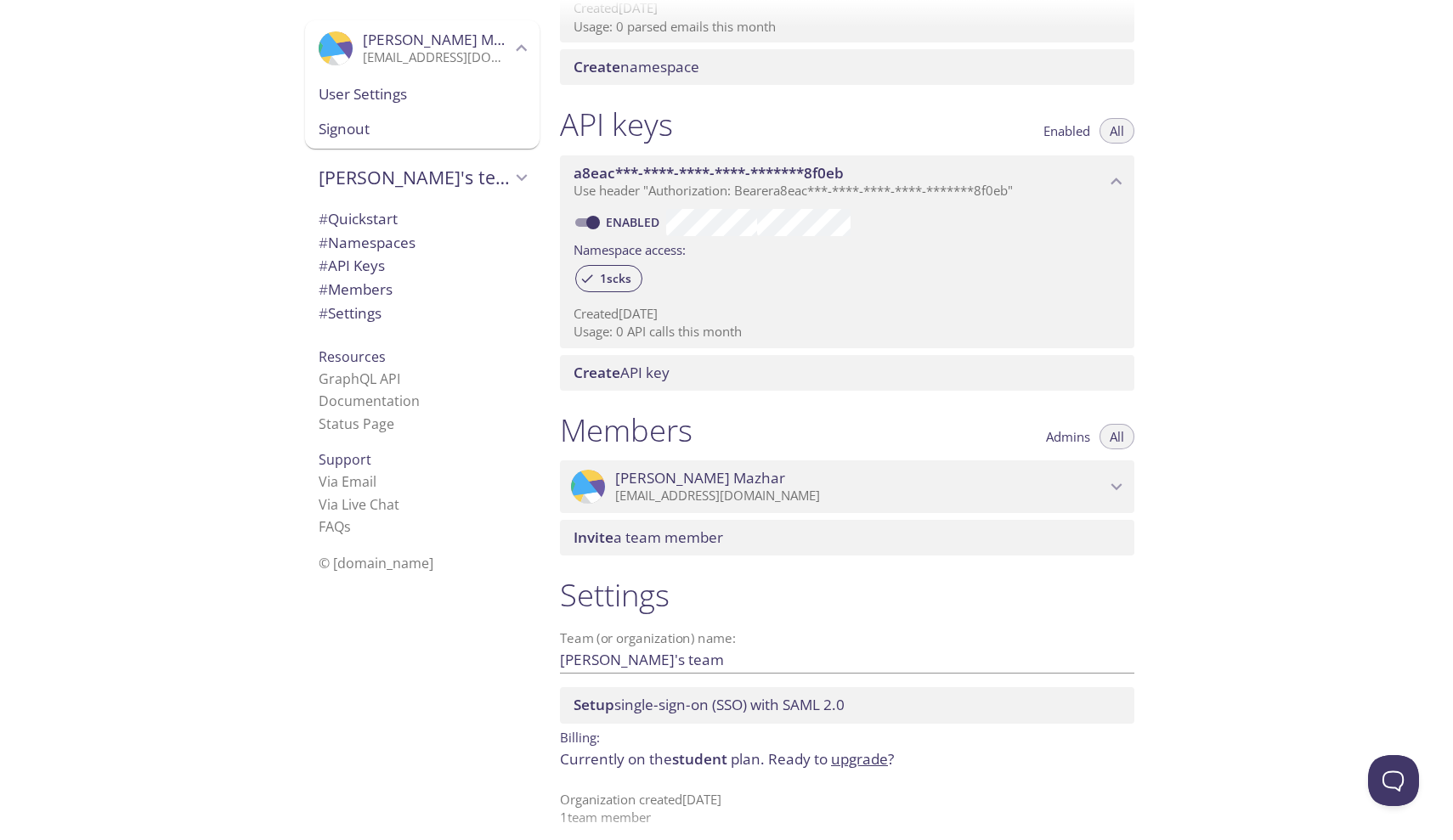
click at [347, 84] on span "User Settings" at bounding box center [422, 94] width 207 height 22
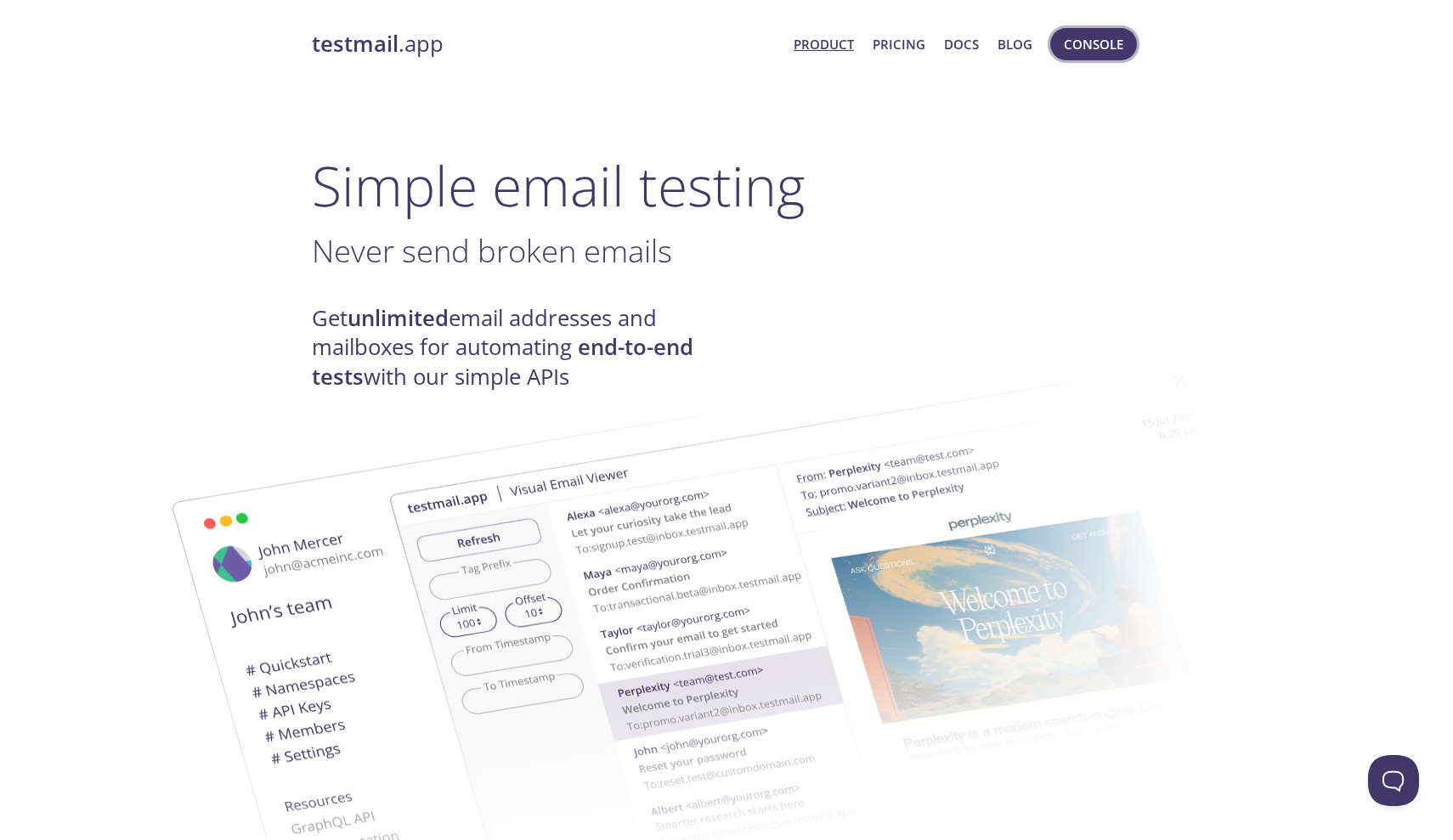
click at [1099, 35] on span "Console" at bounding box center [1093, 44] width 59 height 22
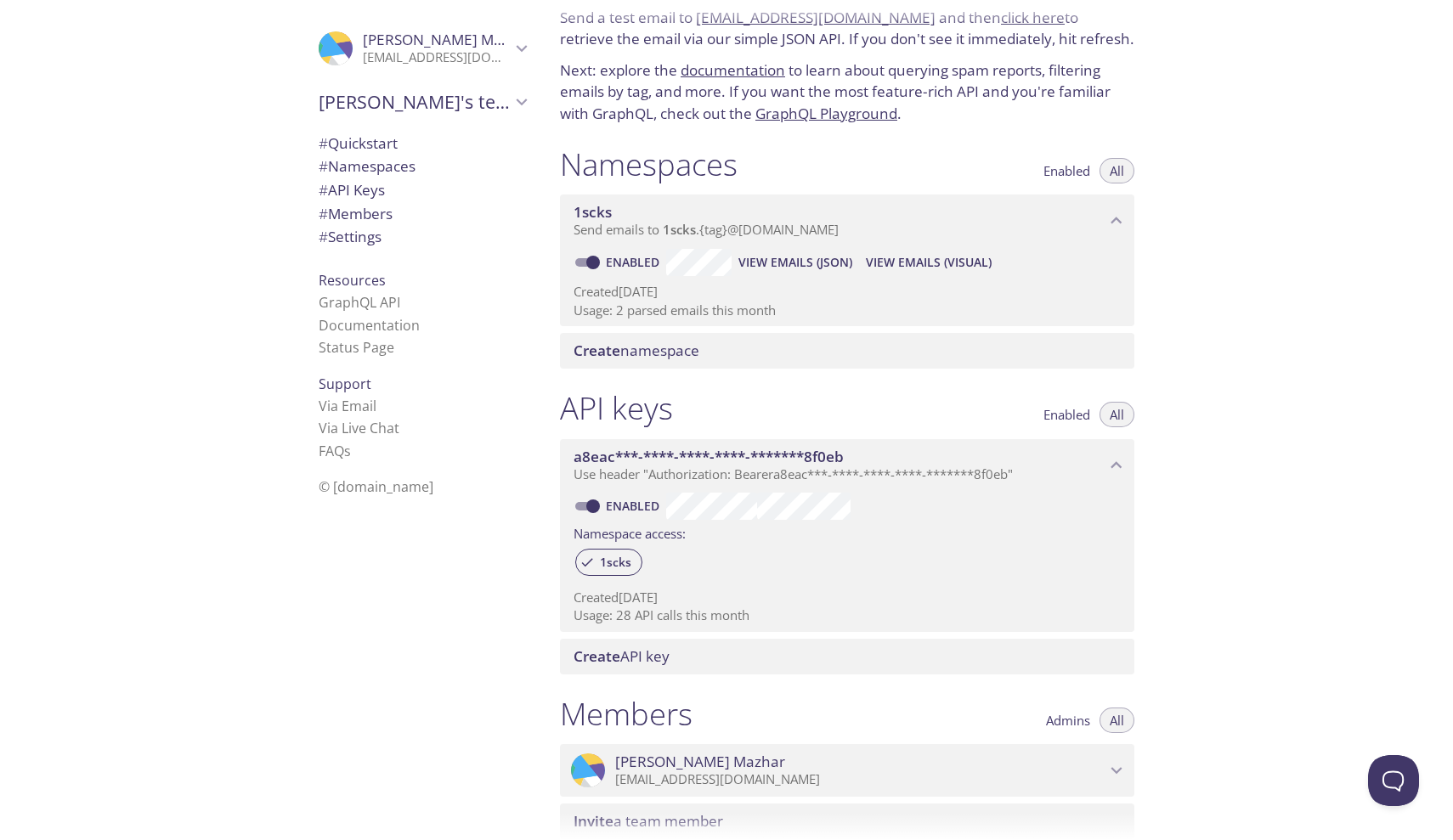
scroll to position [71, 0]
click at [742, 467] on span "Use header "Authorization: Bearer a8eac***-****-****-****-*******8f0eb "" at bounding box center [793, 473] width 439 height 17
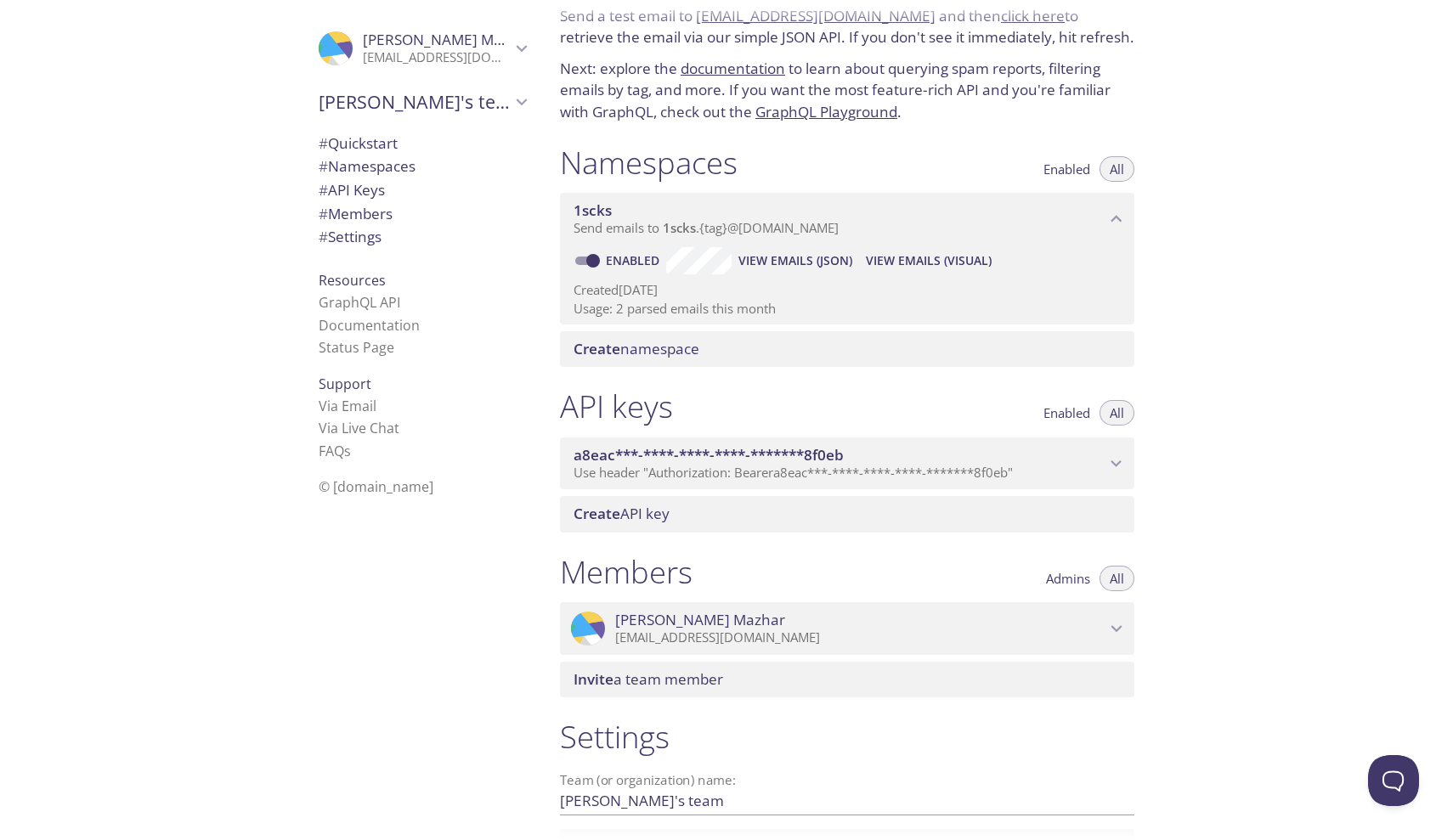
click at [742, 467] on span "Use header "Authorization: Bearer a8eac***-****-****-****-*******8f0eb "" at bounding box center [793, 473] width 439 height 17
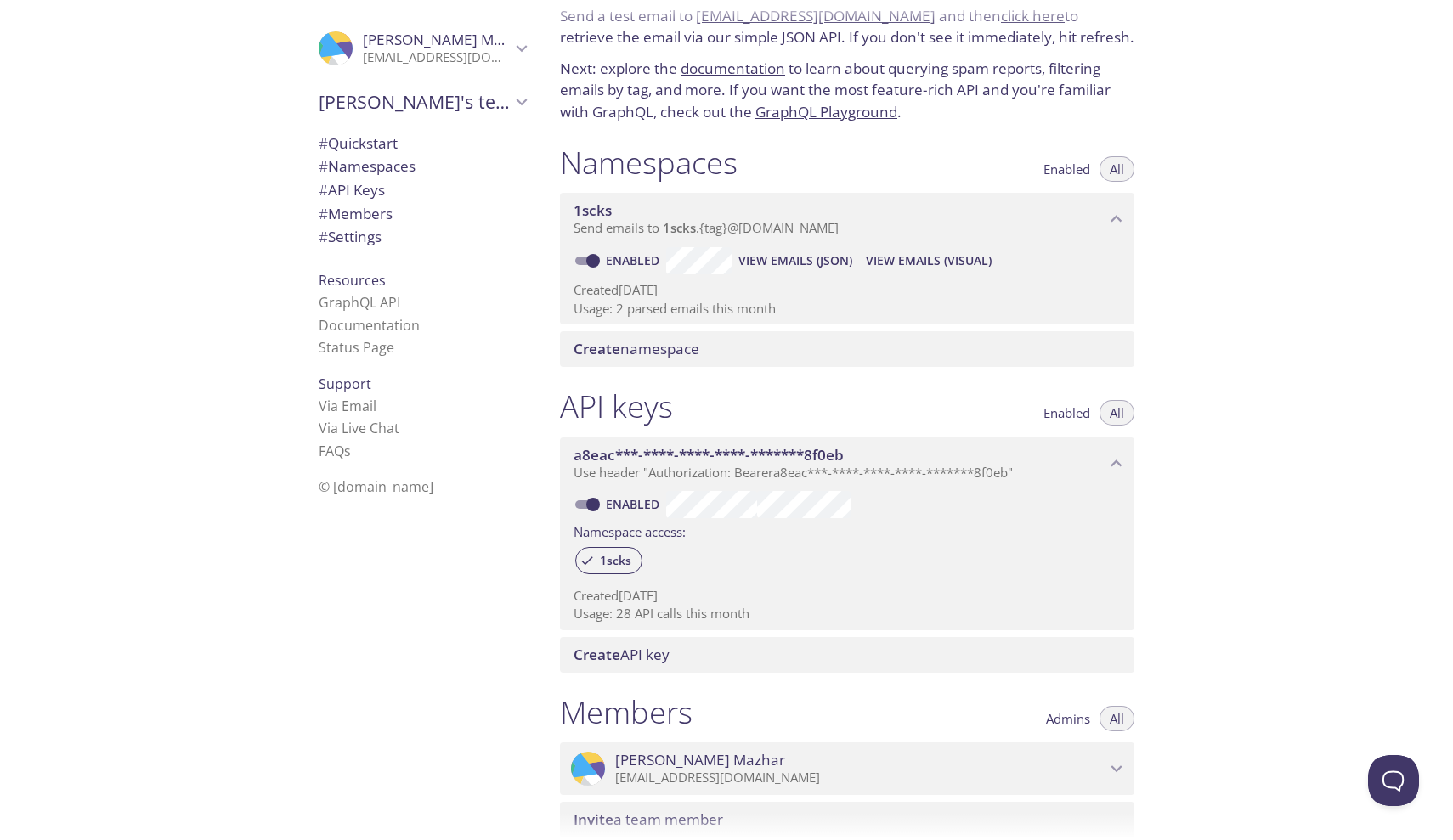
click at [1062, 413] on span "Enabled" at bounding box center [1066, 413] width 47 height 0
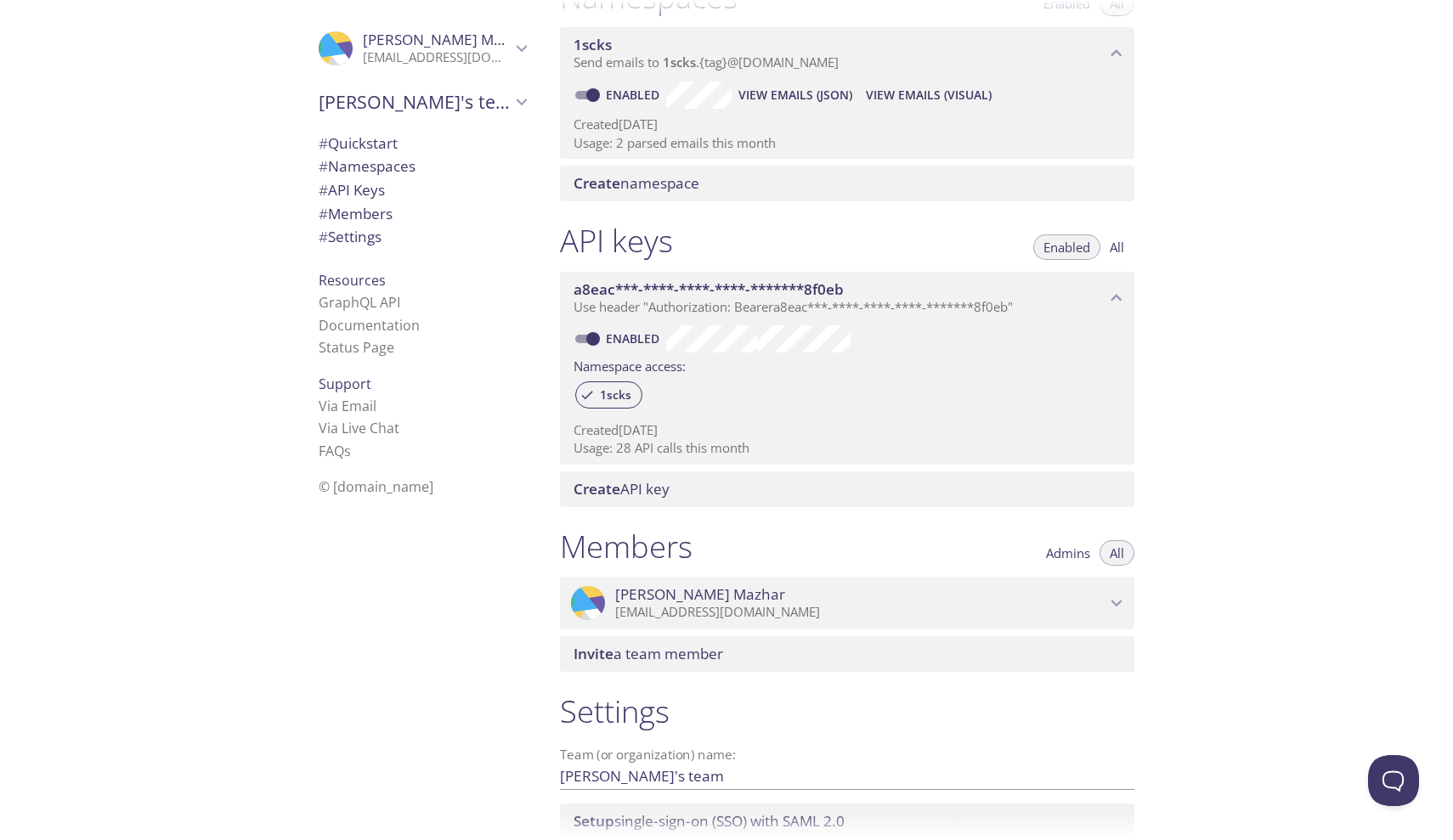
scroll to position [270, 0]
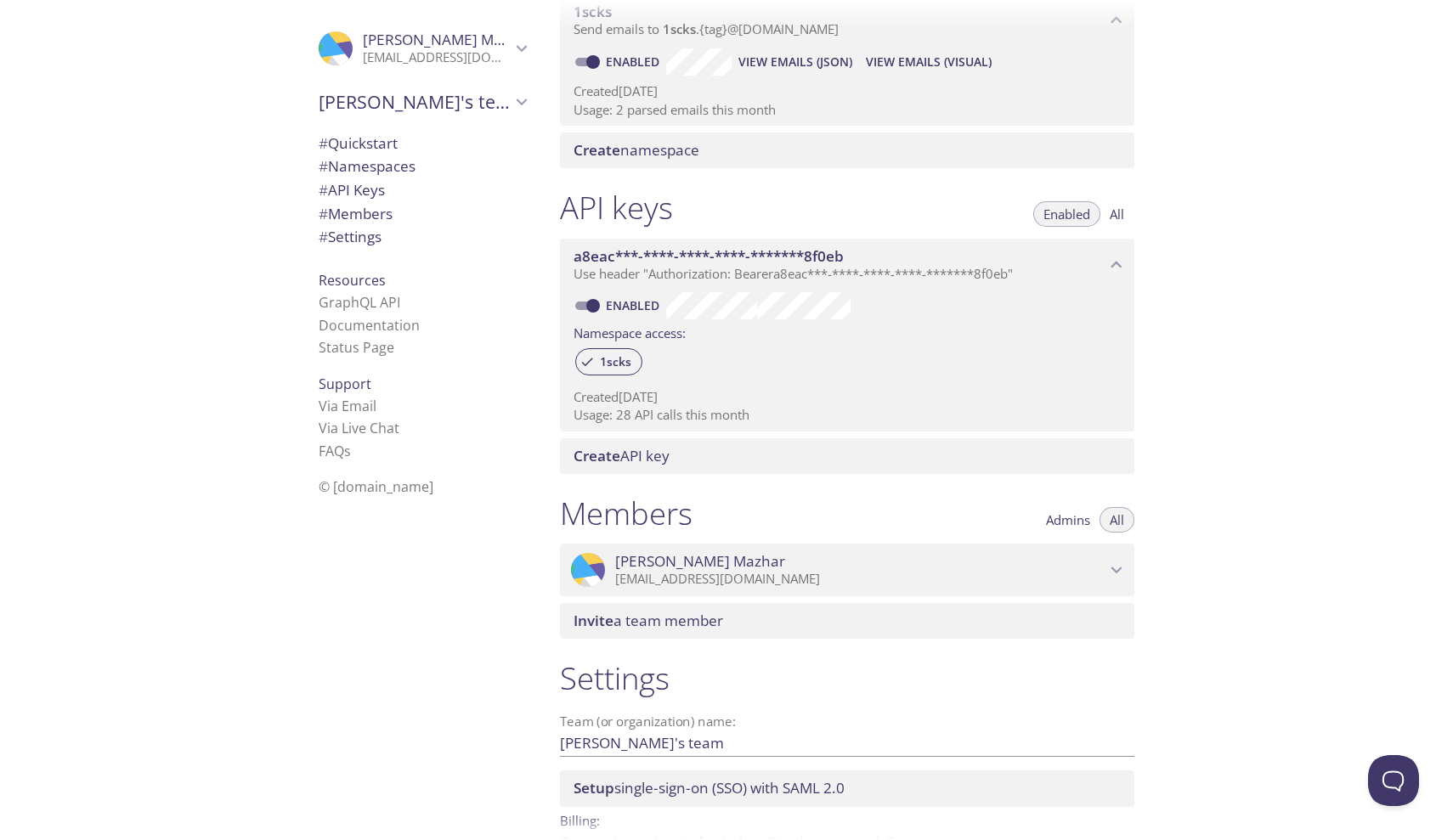
click at [898, 560] on span "Kareem Mazhar" at bounding box center [859, 561] width 490 height 18
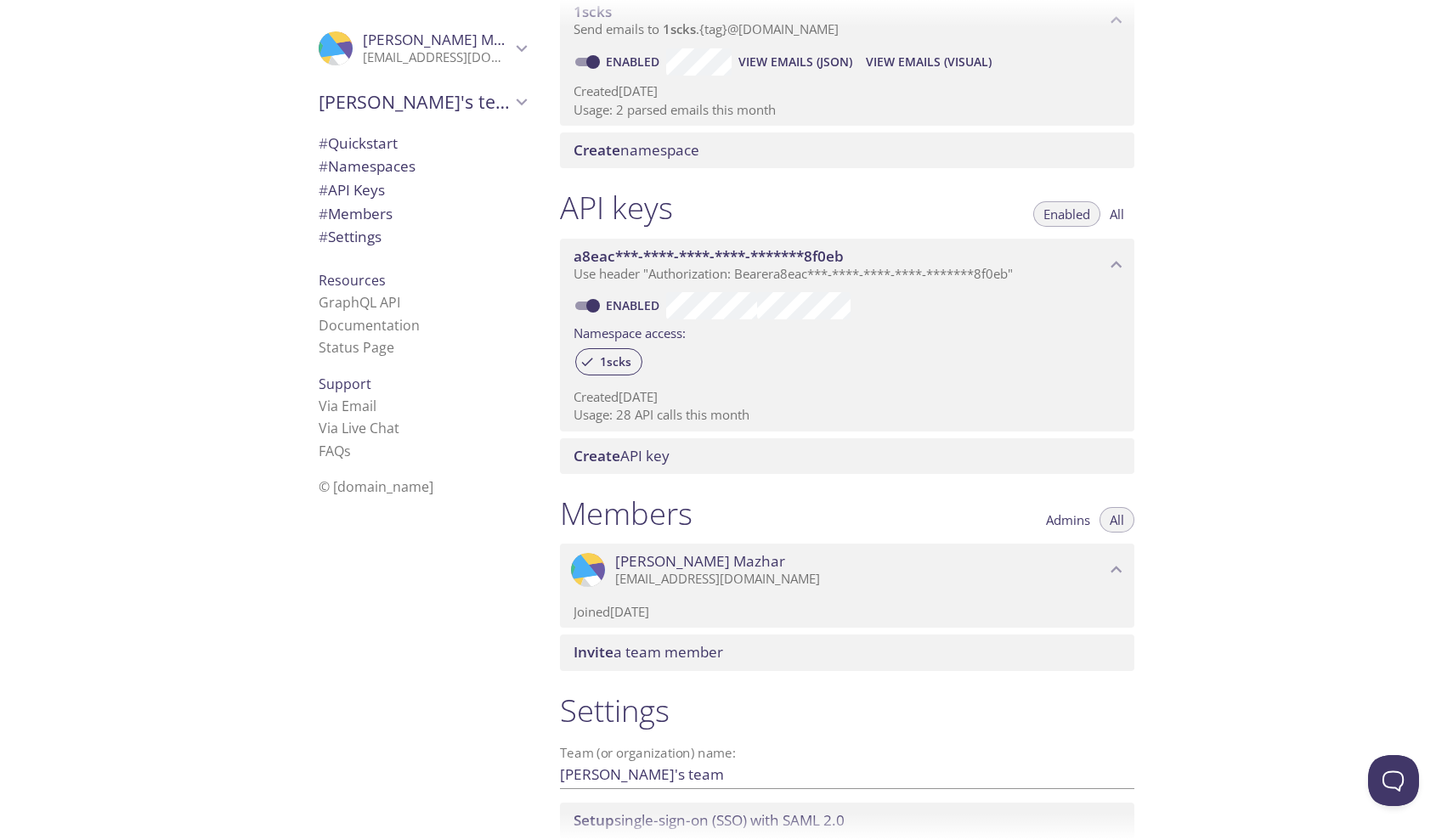
click at [900, 571] on p "[EMAIL_ADDRESS][DOMAIN_NAME]" at bounding box center [859, 579] width 490 height 17
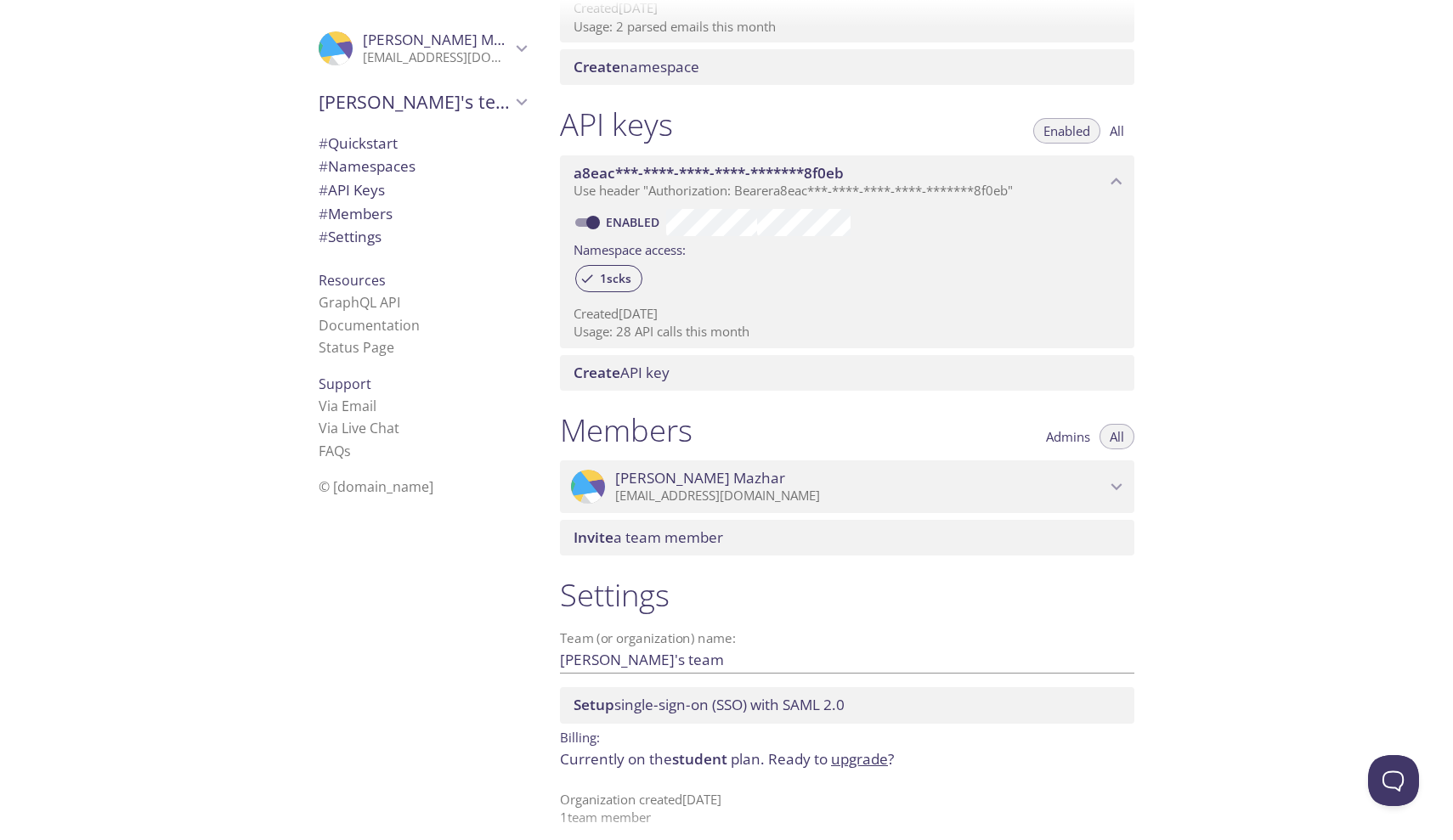
scroll to position [0, 0]
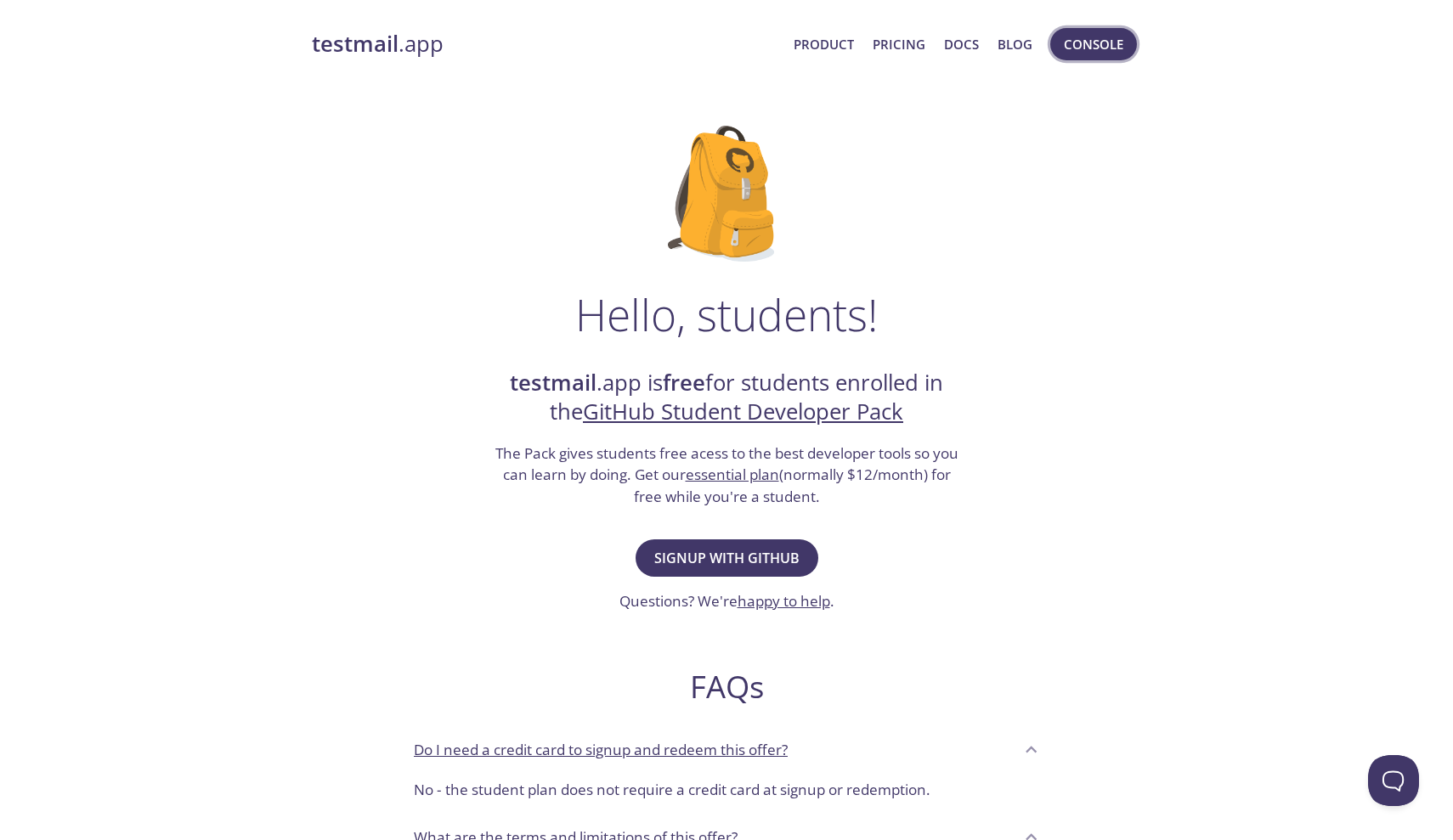
click at [1109, 49] on span "Console" at bounding box center [1093, 44] width 59 height 22
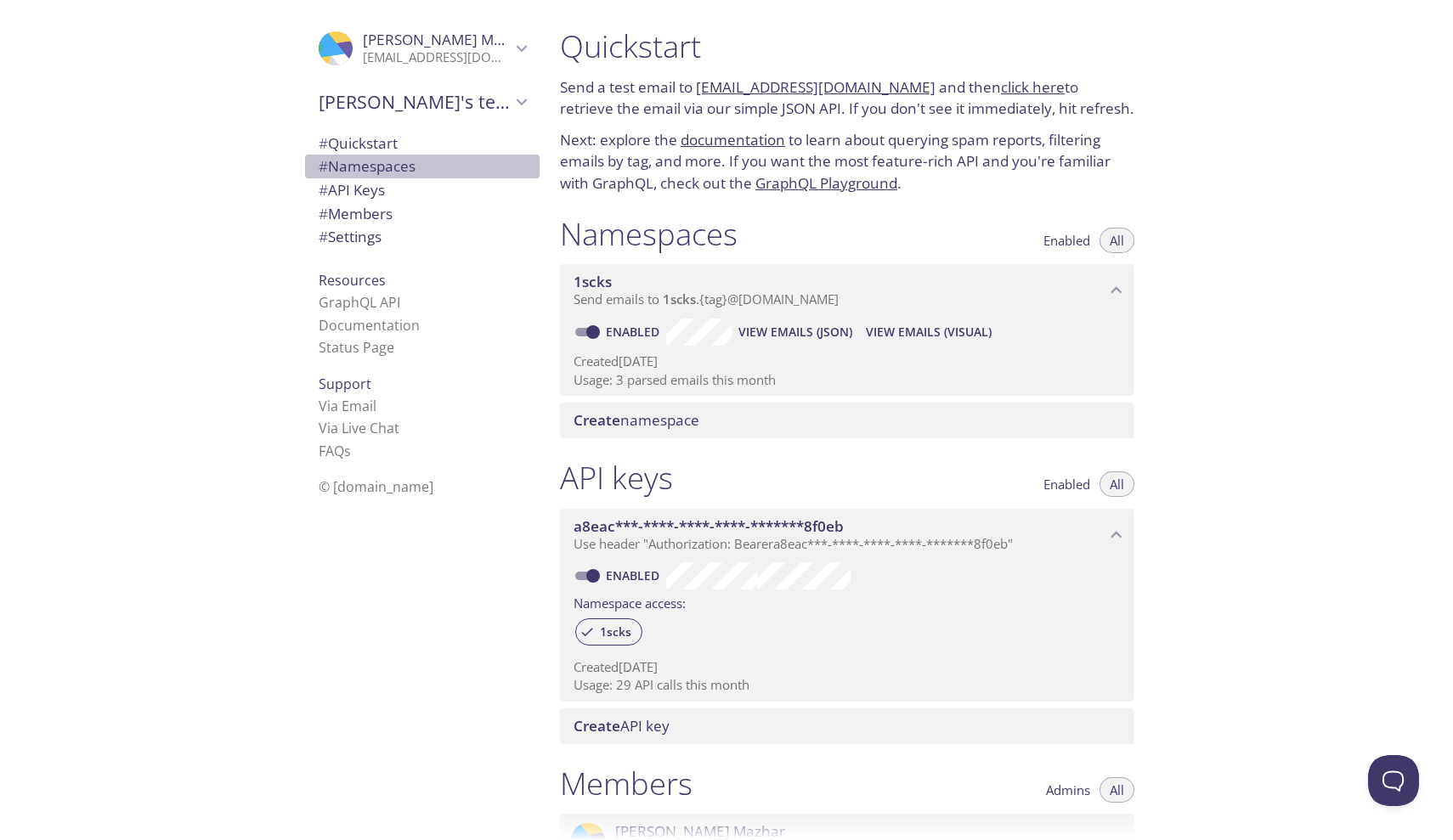
click at [460, 171] on span "# Namespaces" at bounding box center [422, 166] width 207 height 22
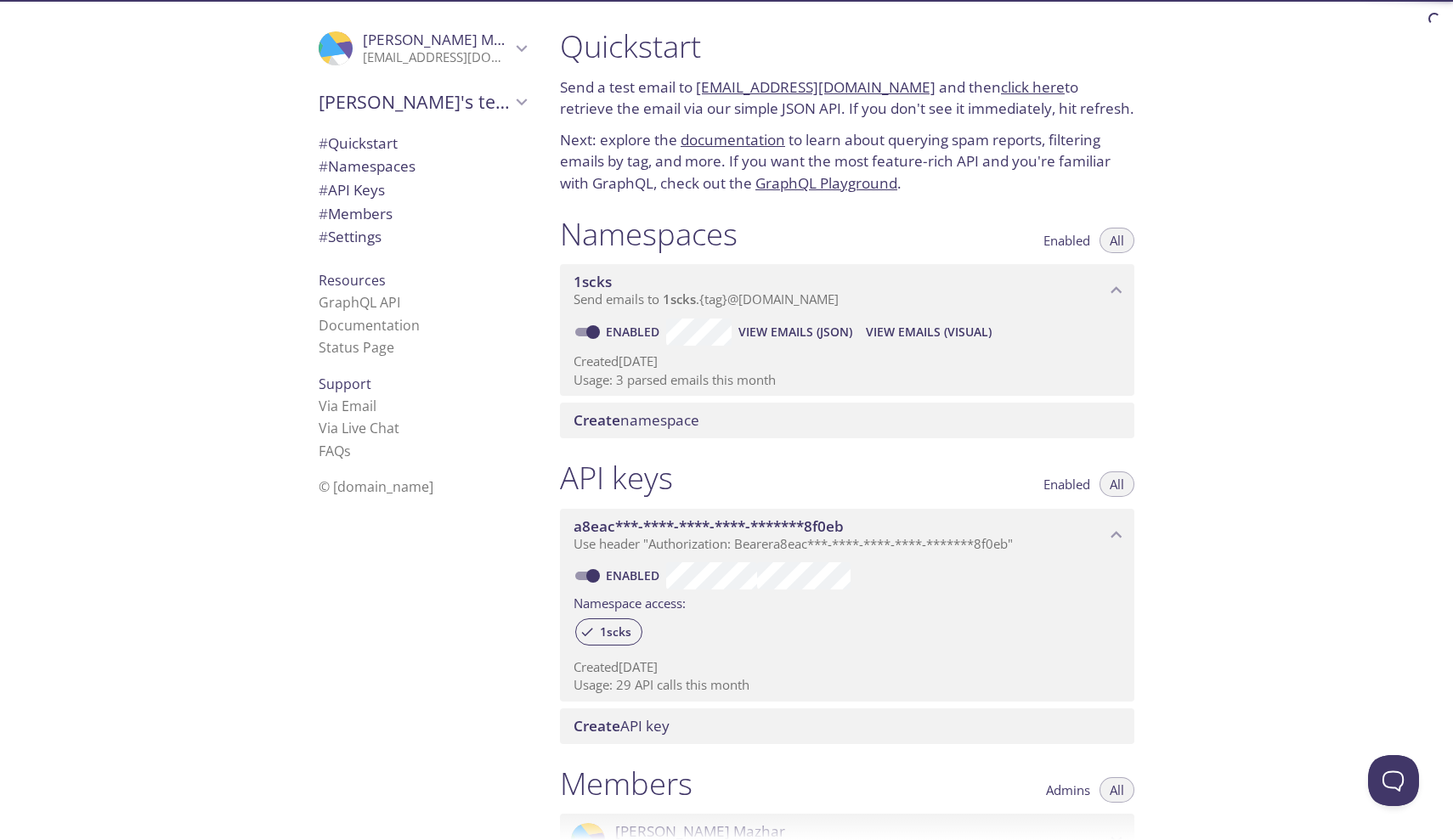
click at [446, 228] on span "# Settings" at bounding box center [422, 237] width 207 height 22
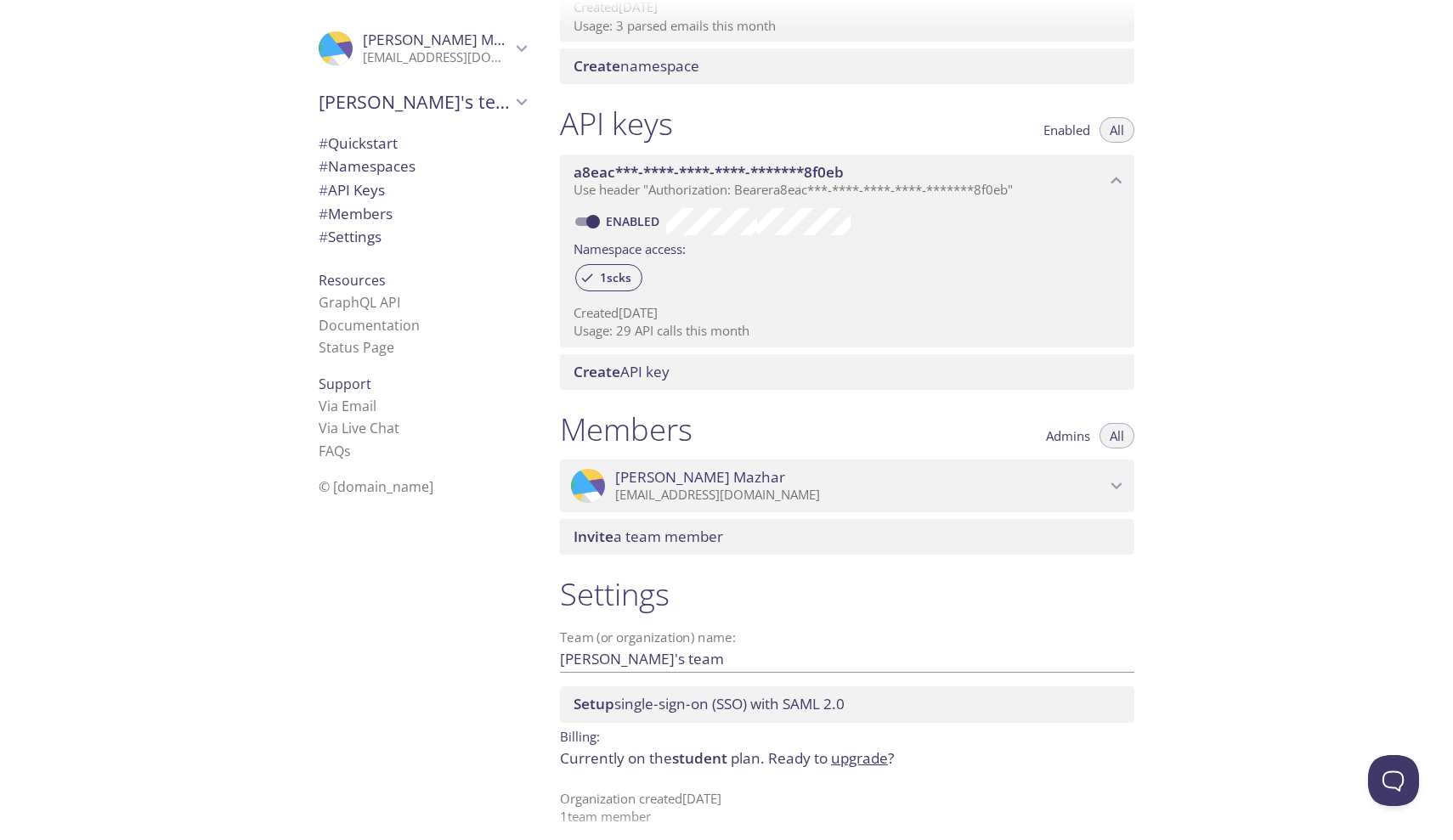
scroll to position [354, 0]
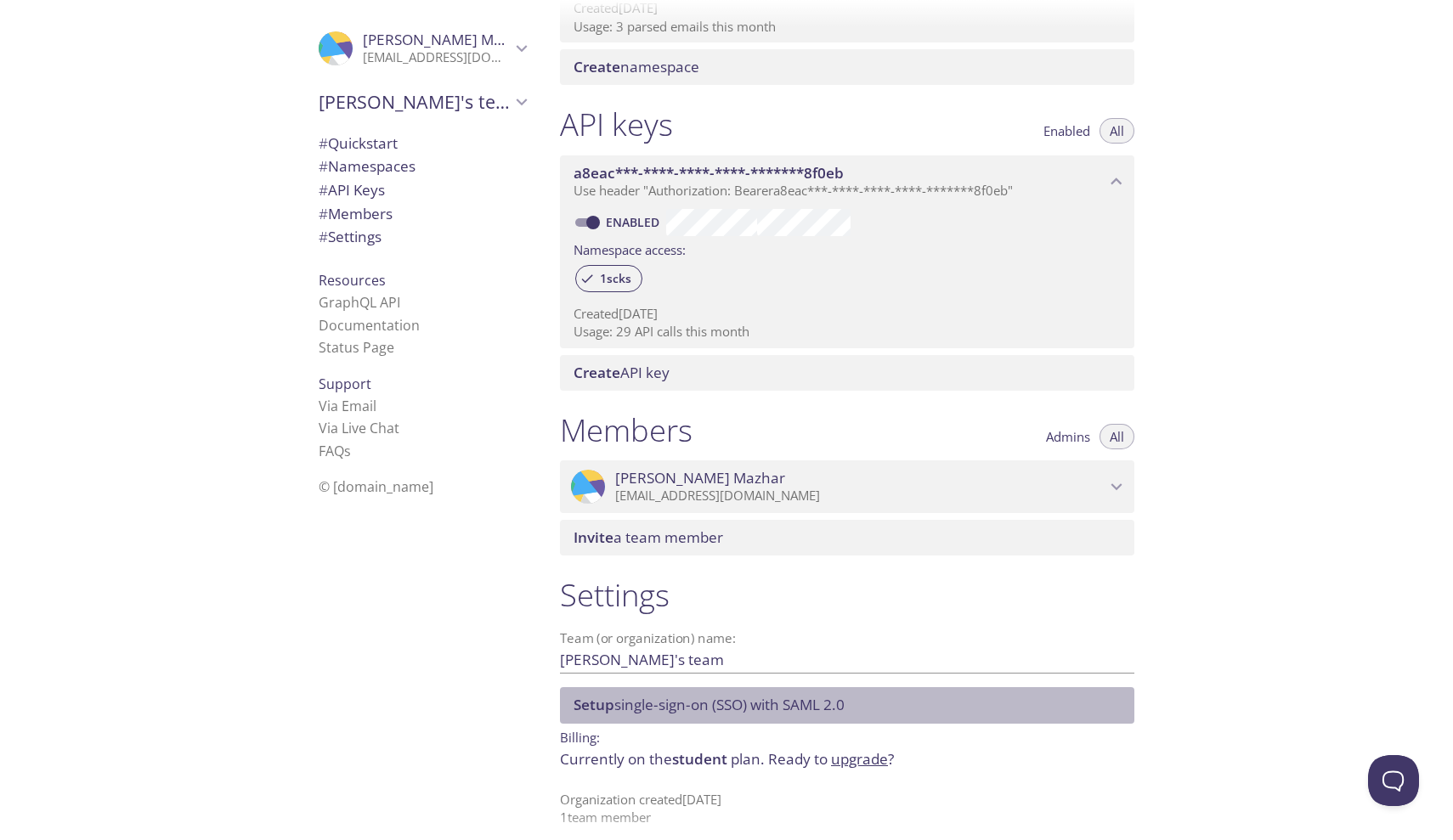
click at [690, 695] on span "Setup single-sign-on (SSO) with SAML 2.0" at bounding box center [709, 705] width 271 height 19
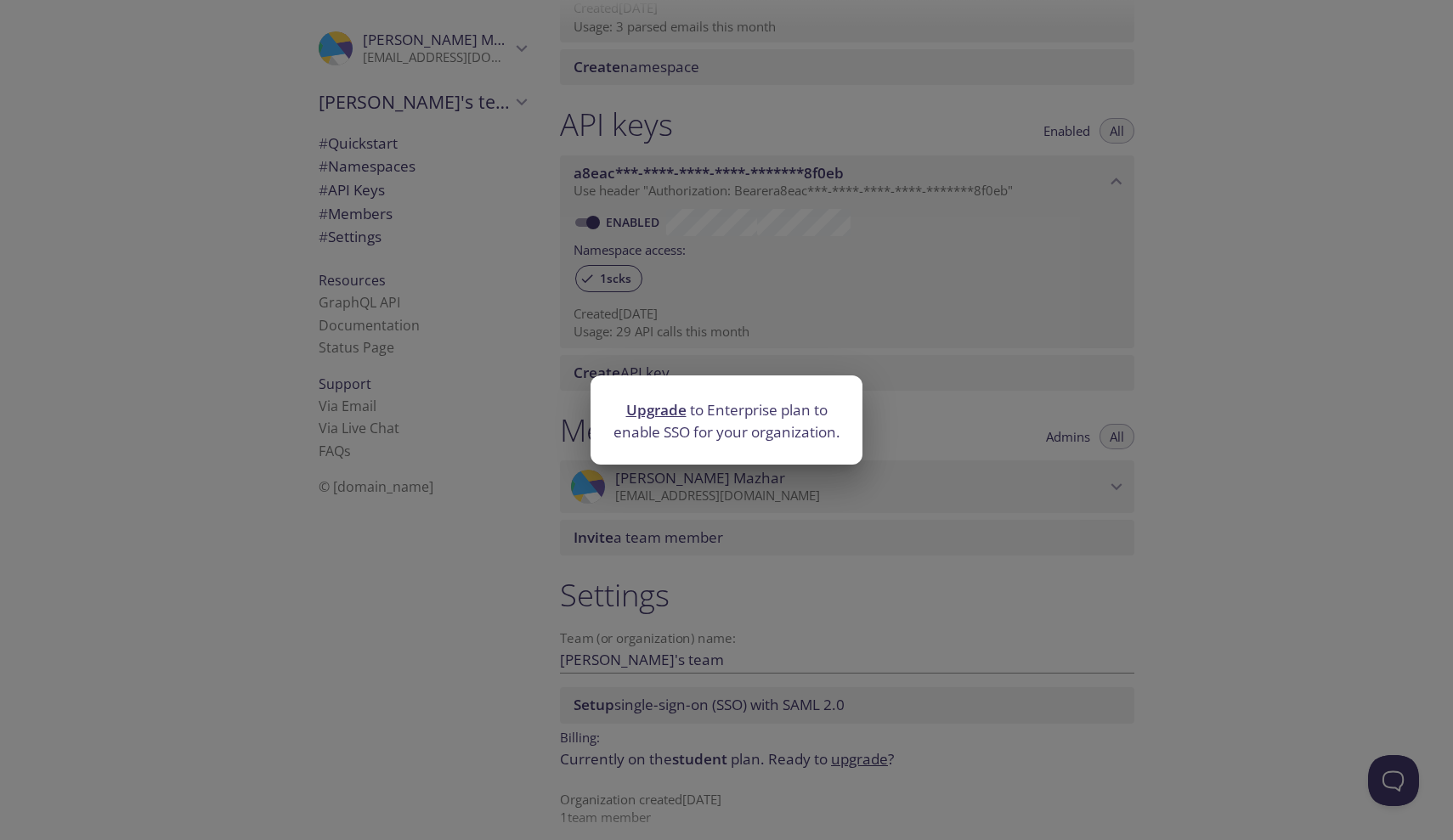
click at [468, 560] on div "Upgrade to Enterprise plan to enable SSO for your organization." at bounding box center [726, 420] width 1453 height 840
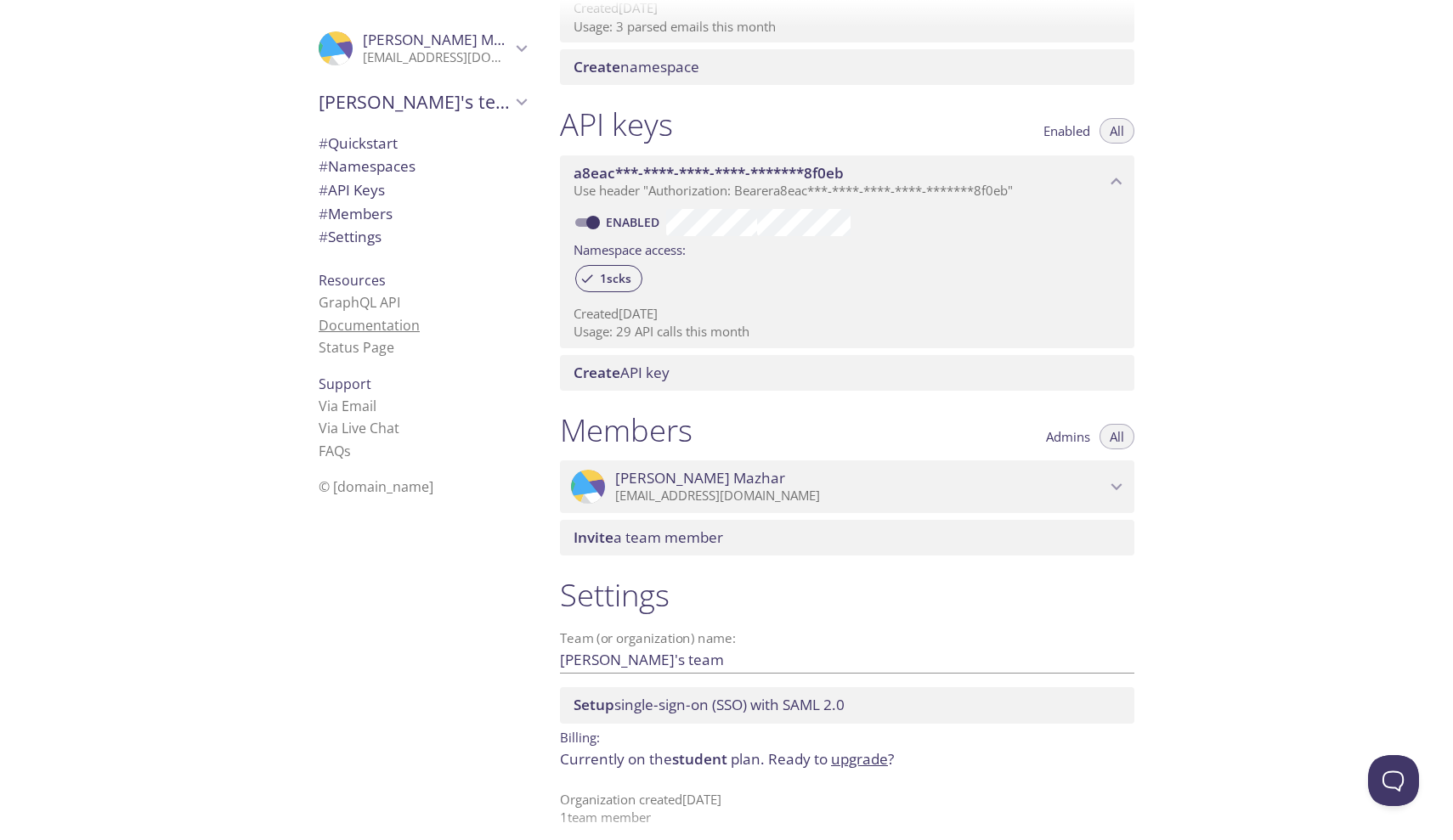
click at [376, 325] on link "Documentation" at bounding box center [368, 325] width 101 height 18
